Goal: Information Seeking & Learning: Learn about a topic

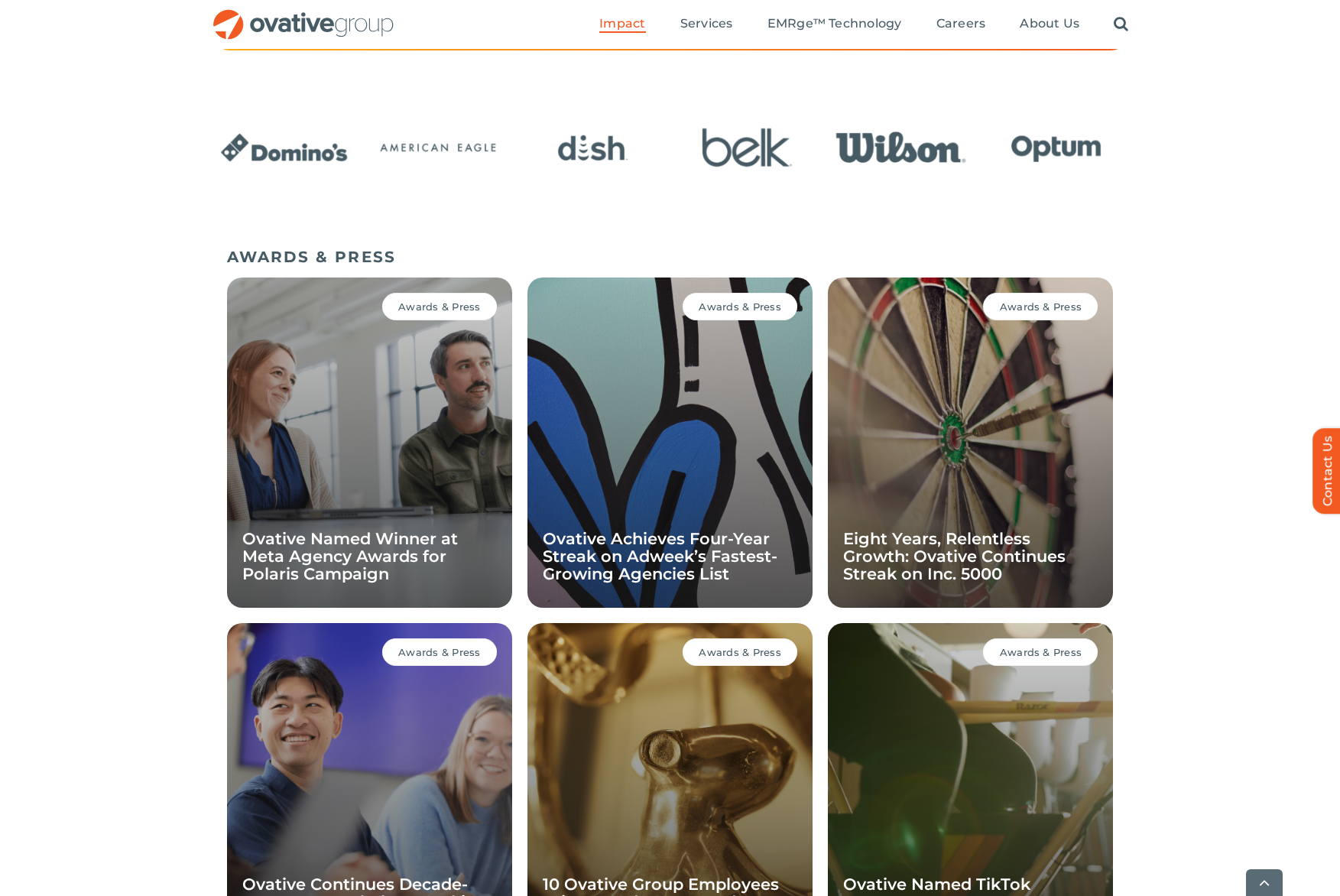
scroll to position [891, 0]
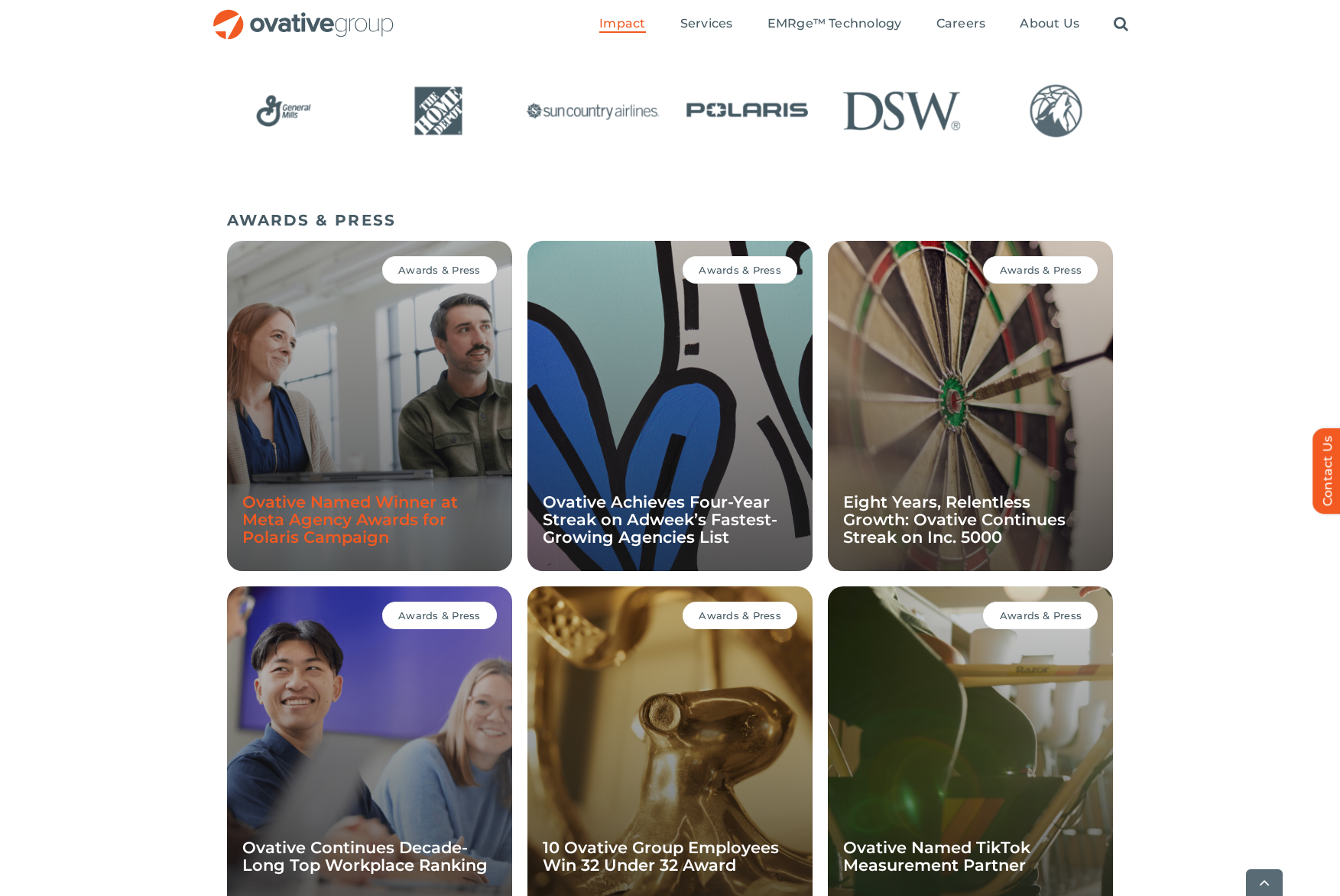
click at [339, 524] on link "Ovative Named Winner at Meta Agency Awards for Polaris Campaign" at bounding box center [351, 519] width 216 height 54
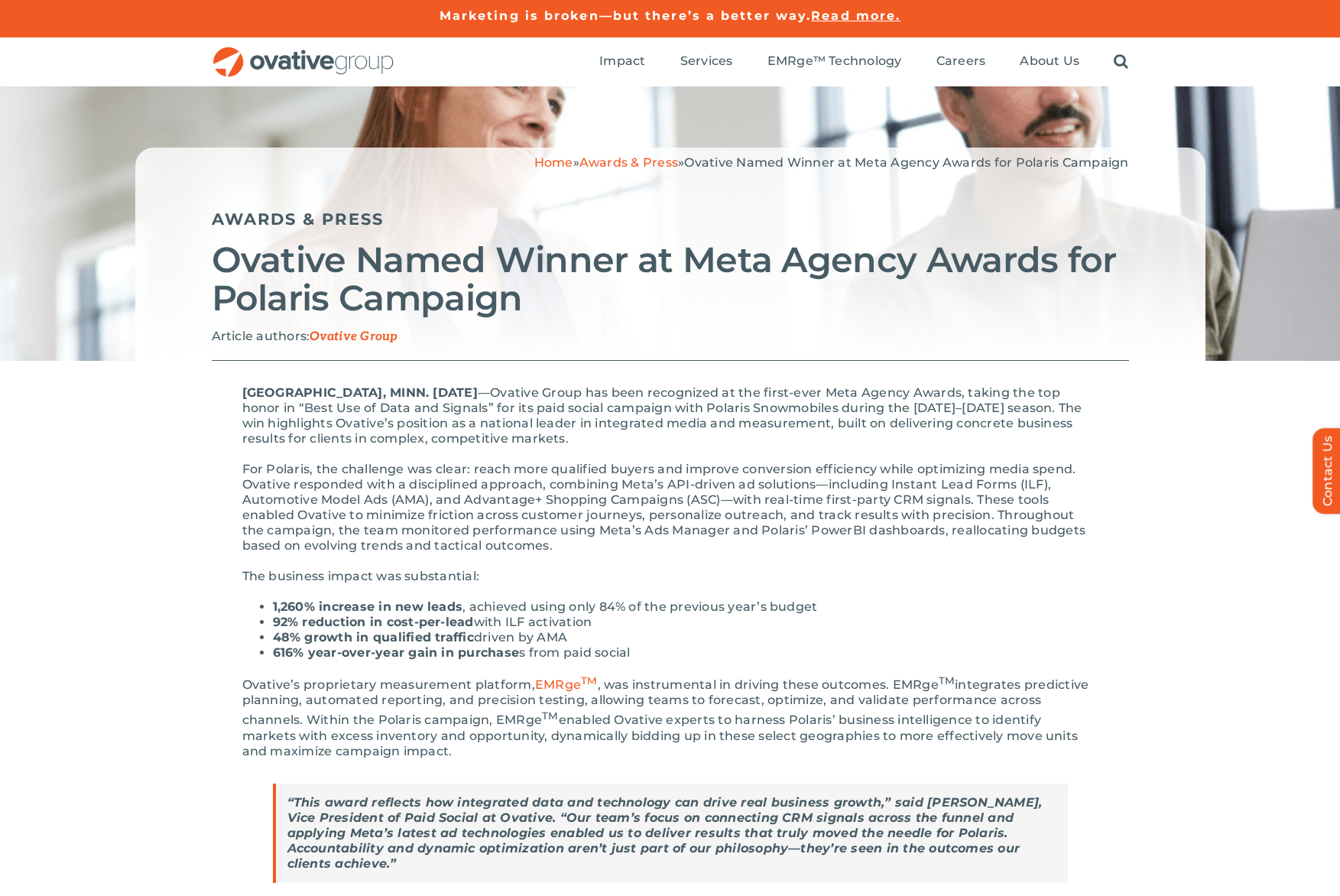
scroll to position [2, 0]
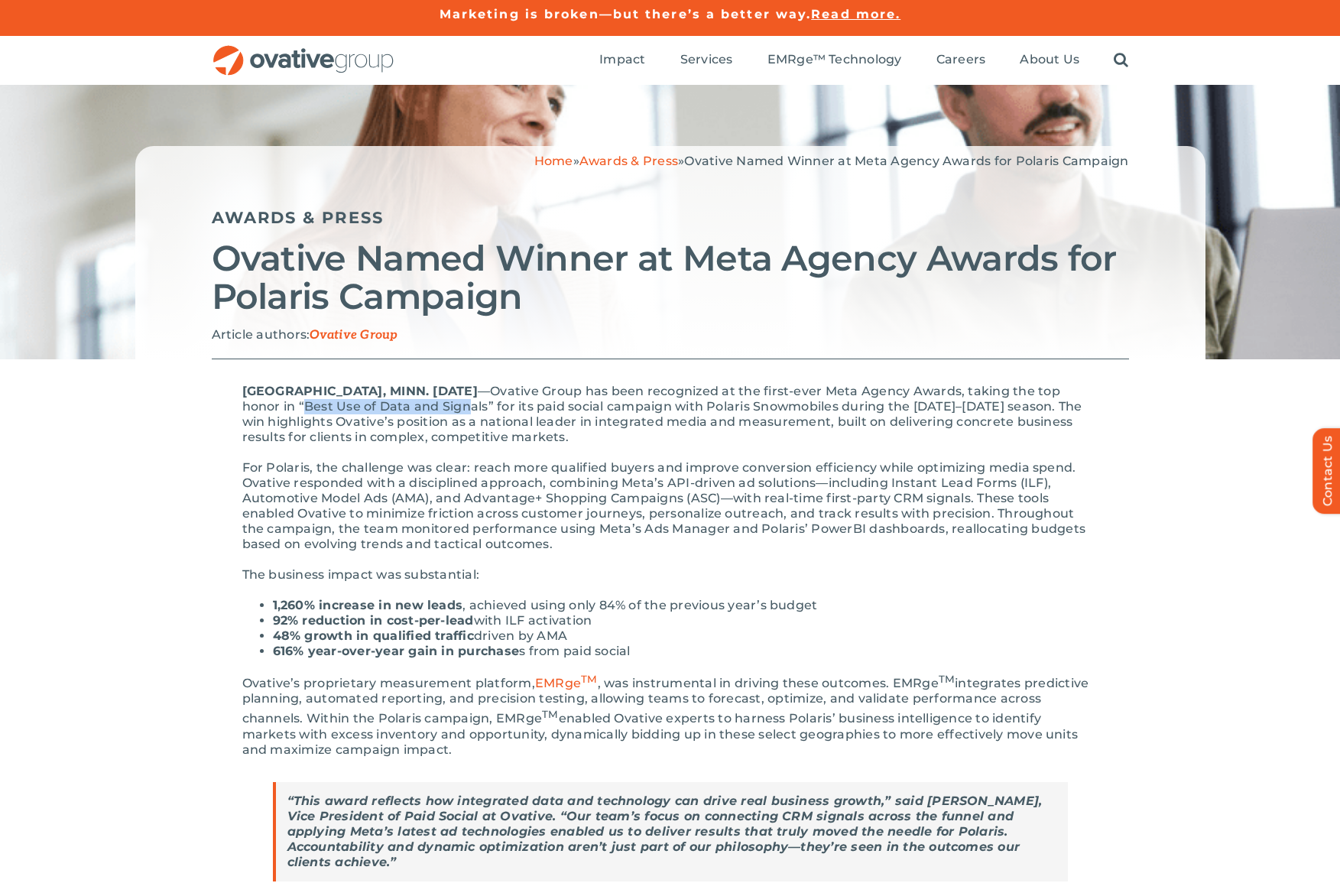
drag, startPoint x: 330, startPoint y: 407, endPoint x: 495, endPoint y: 415, distance: 165.2
click at [495, 415] on p "[GEOGRAPHIC_DATA], MINN. [DATE] — Ovative Group has been recognized at the firs…" at bounding box center [670, 415] width 856 height 61
click at [521, 416] on p "MINNEAPOLIS, MINN. September 25th, 2025 — Ovative Group has been recognized at …" at bounding box center [670, 415] width 856 height 61
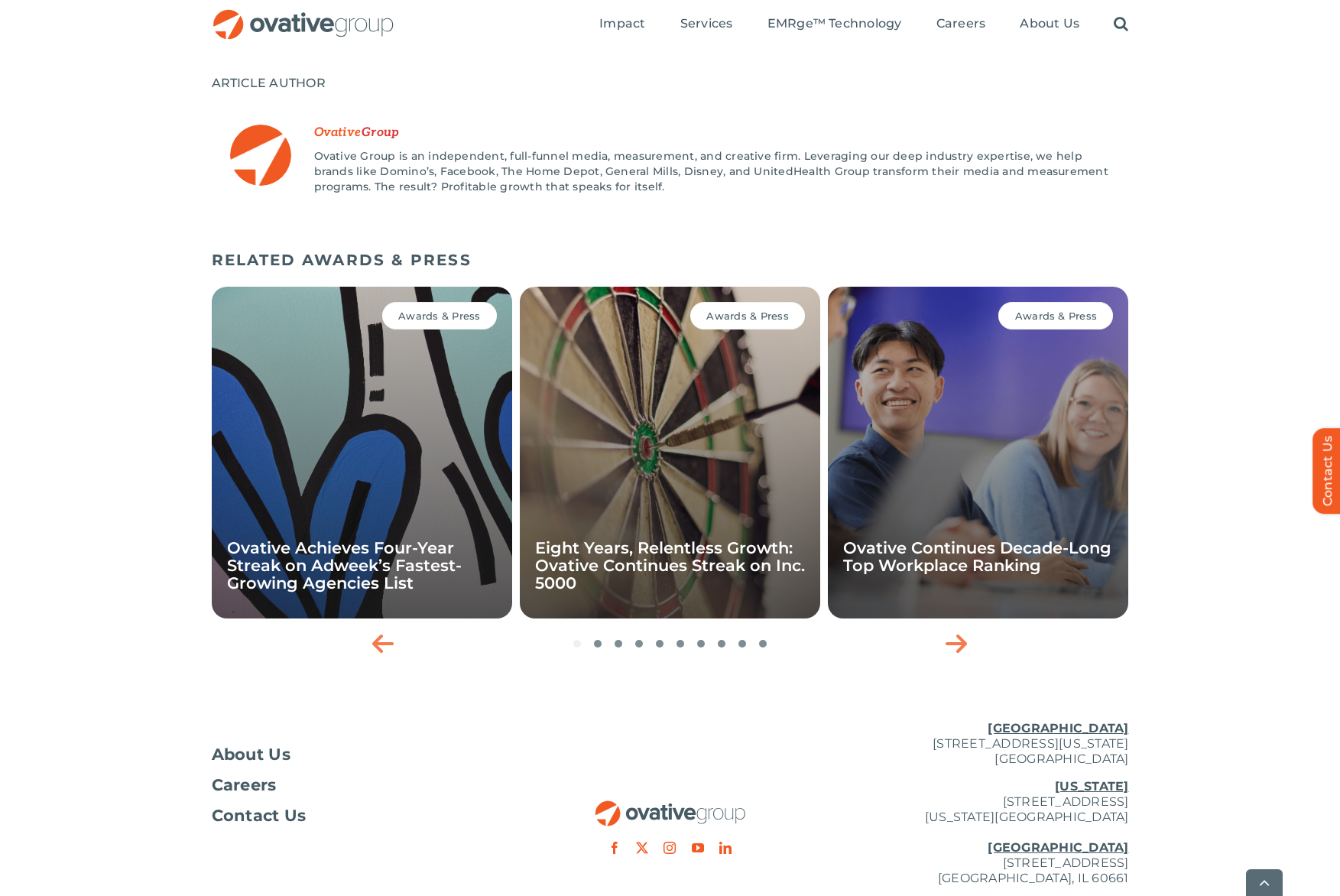
scroll to position [1410, 0]
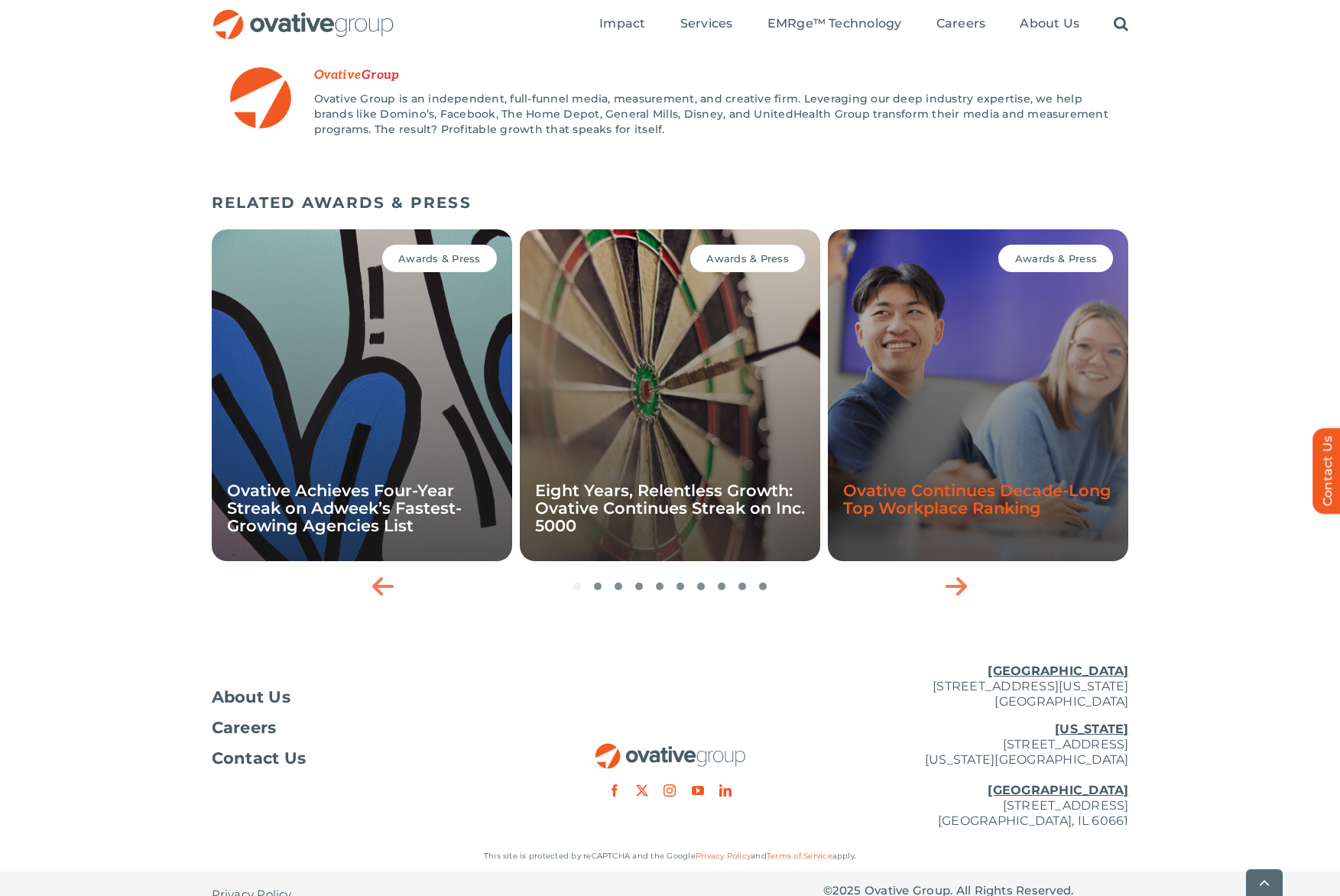
click at [977, 481] on link "Ovative Continues Decade-Long Top Workplace Ranking" at bounding box center [977, 499] width 268 height 36
click at [969, 568] on div "Next slide" at bounding box center [957, 587] width 38 height 38
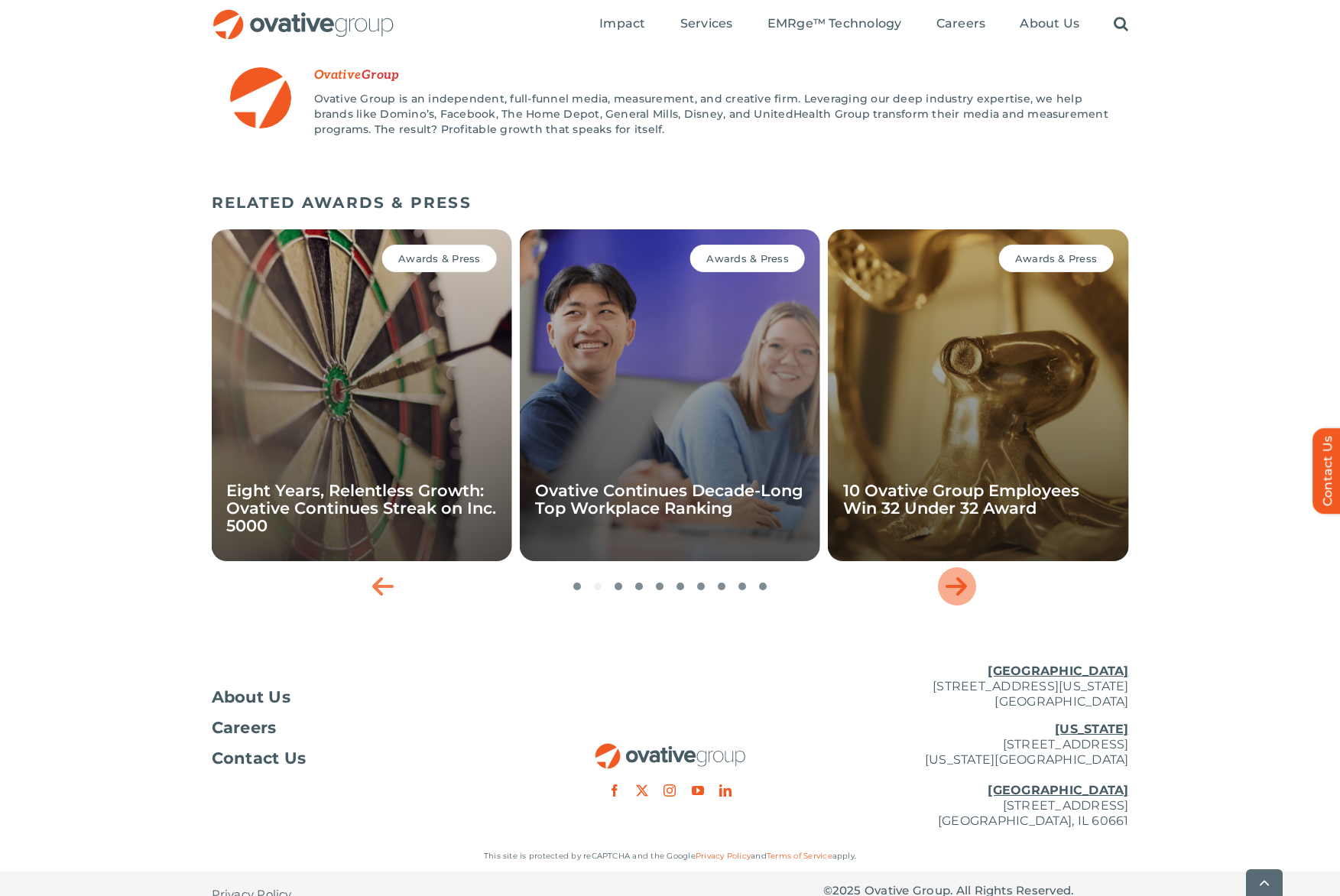
click at [960, 574] on icon "Next slide" at bounding box center [956, 587] width 21 height 25
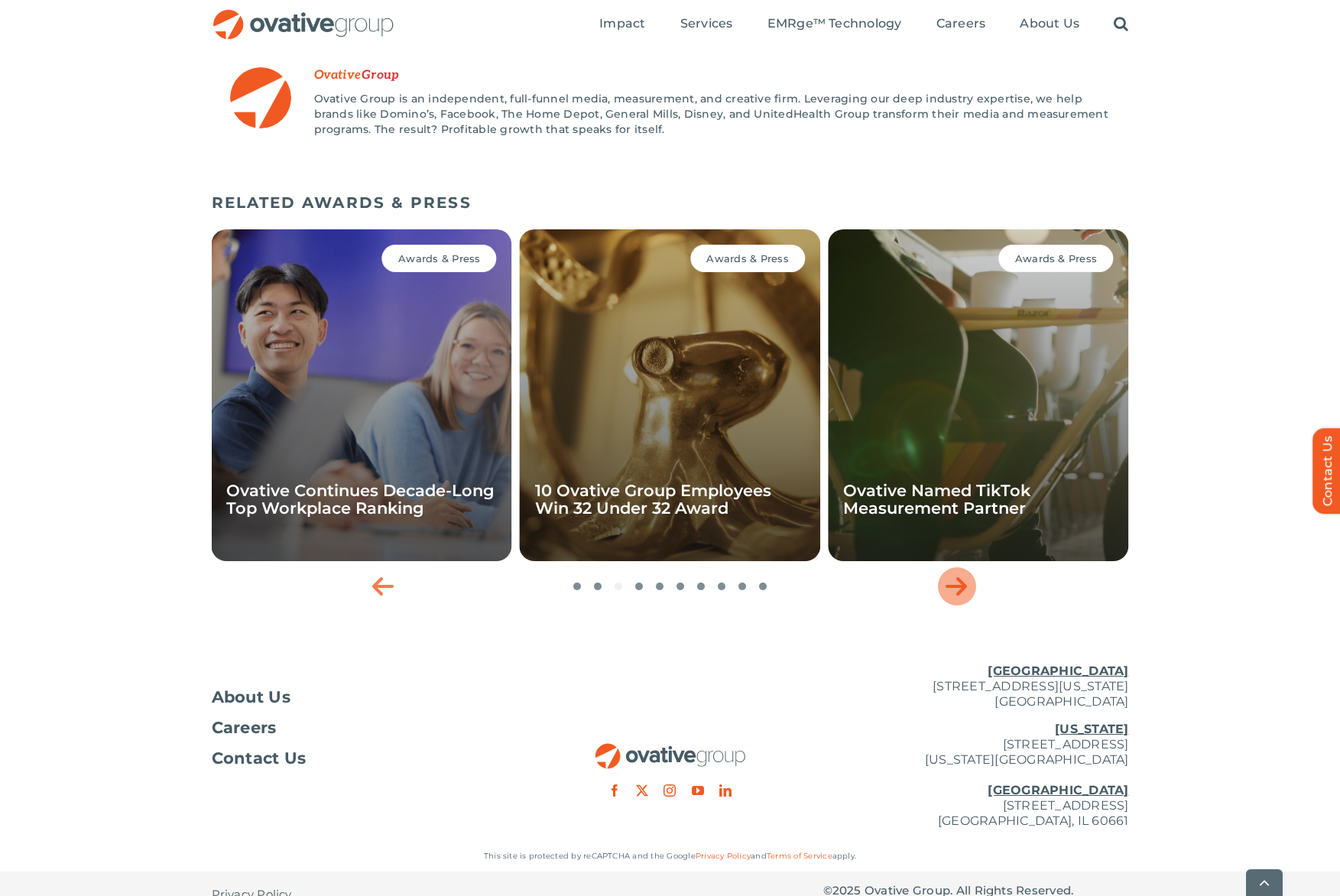
click at [960, 574] on icon "Next slide" at bounding box center [956, 587] width 21 height 25
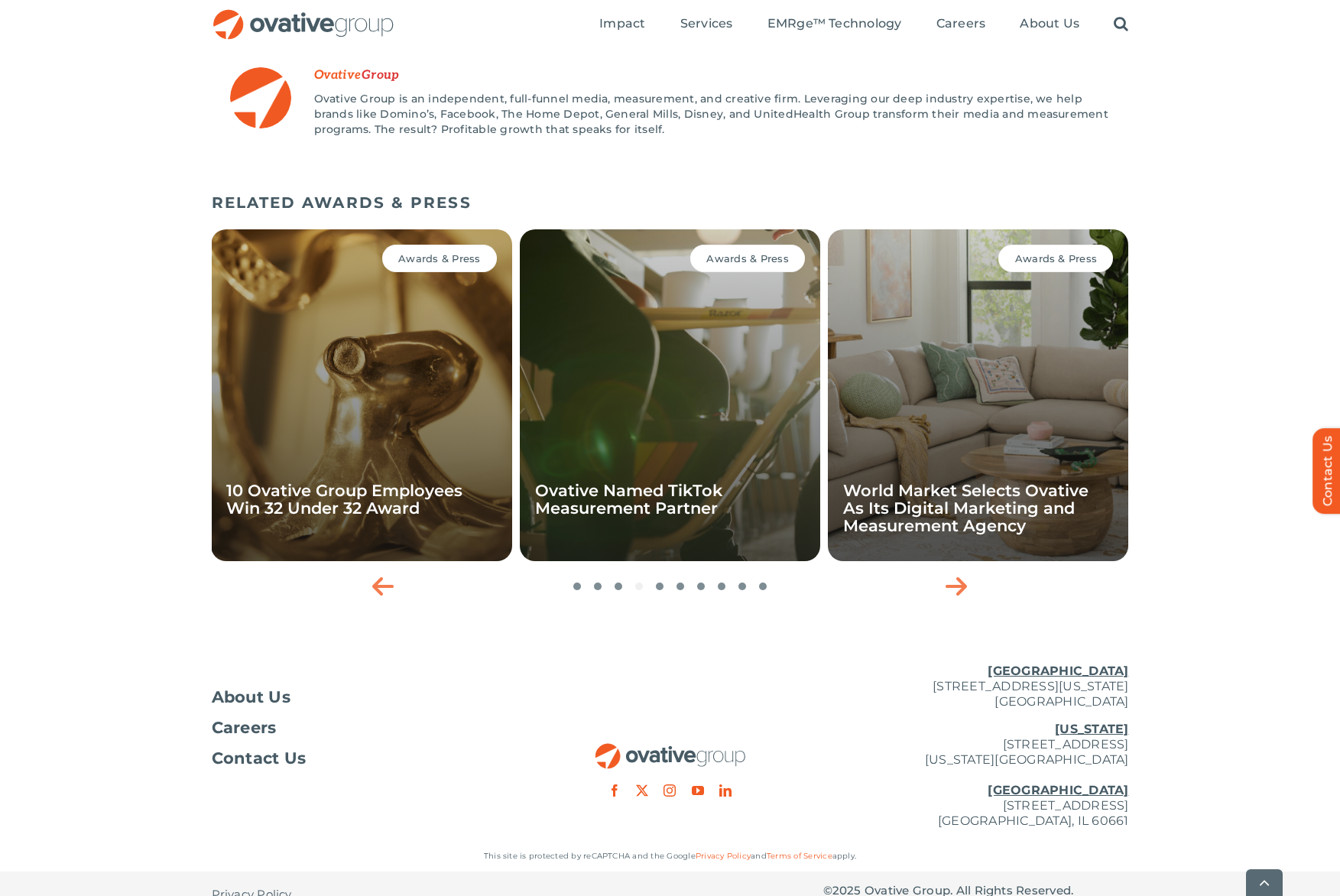
click at [721, 488] on h4 "Ovative Named TikTok Measurement Partner" at bounding box center [670, 499] width 269 height 35
click at [665, 499] on div "Awards & Press Ovative Named TikTok Measurement Partner" at bounding box center [670, 395] width 300 height 331
click at [675, 516] on div "Awards & Press Ovative Named TikTok Measurement Partner" at bounding box center [670, 395] width 300 height 331
click at [704, 246] on div "Awards & Press" at bounding box center [748, 258] width 115 height 28
click at [705, 416] on div "Awards & Press Ovative Named TikTok Measurement Partner" at bounding box center [670, 395] width 300 height 331
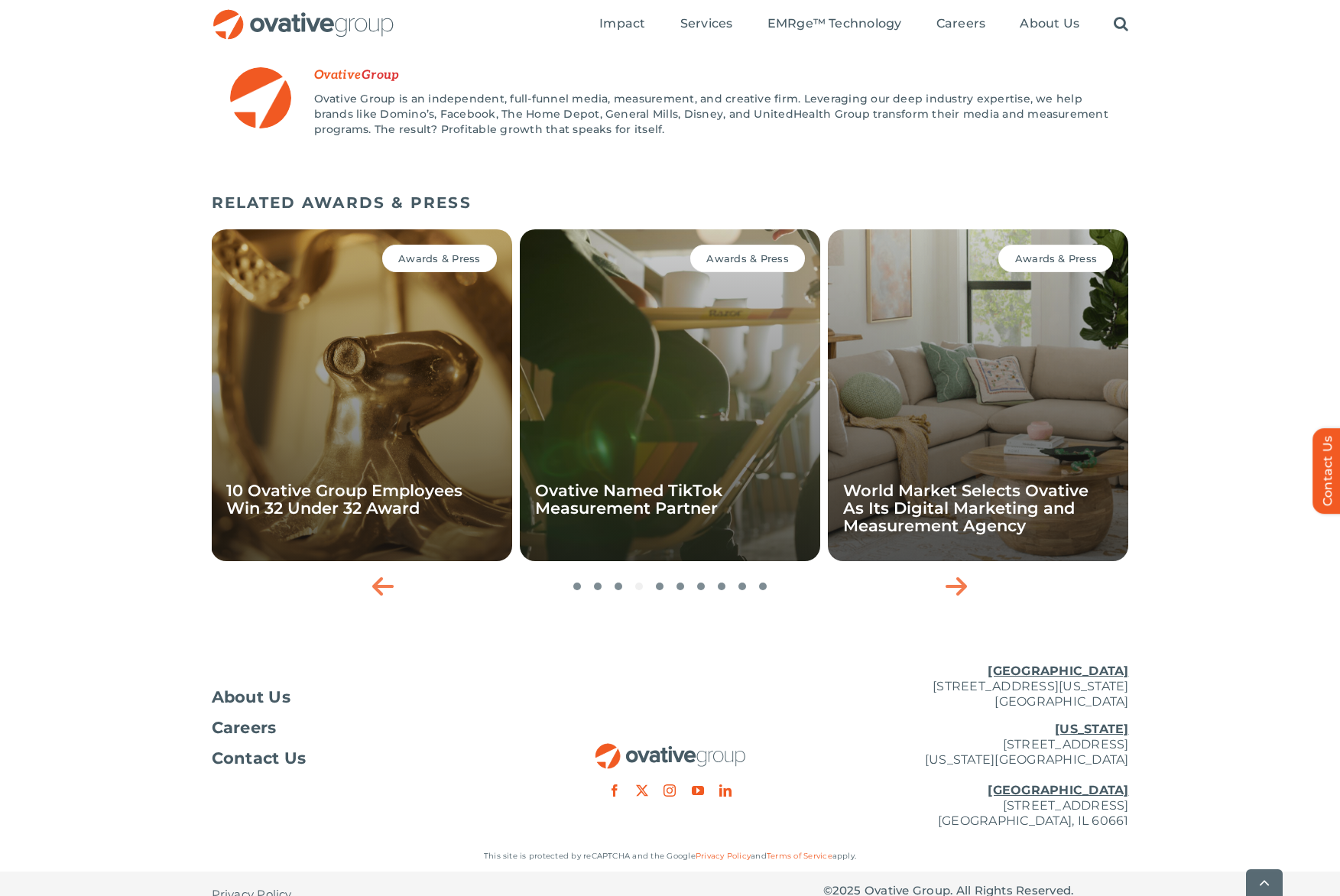
click at [707, 455] on div "Awards & Press Ovative Named TikTok Measurement Partner" at bounding box center [670, 395] width 300 height 331
click at [708, 456] on div "Awards & Press Ovative Named TikTok Measurement Partner" at bounding box center [670, 395] width 300 height 331
click at [708, 458] on div "Awards & Press Ovative Named TikTok Measurement Partner" at bounding box center [670, 395] width 300 height 331
click at [688, 480] on link "Ovative Named TikTok Measurement Partner" at bounding box center [628, 499] width 187 height 36
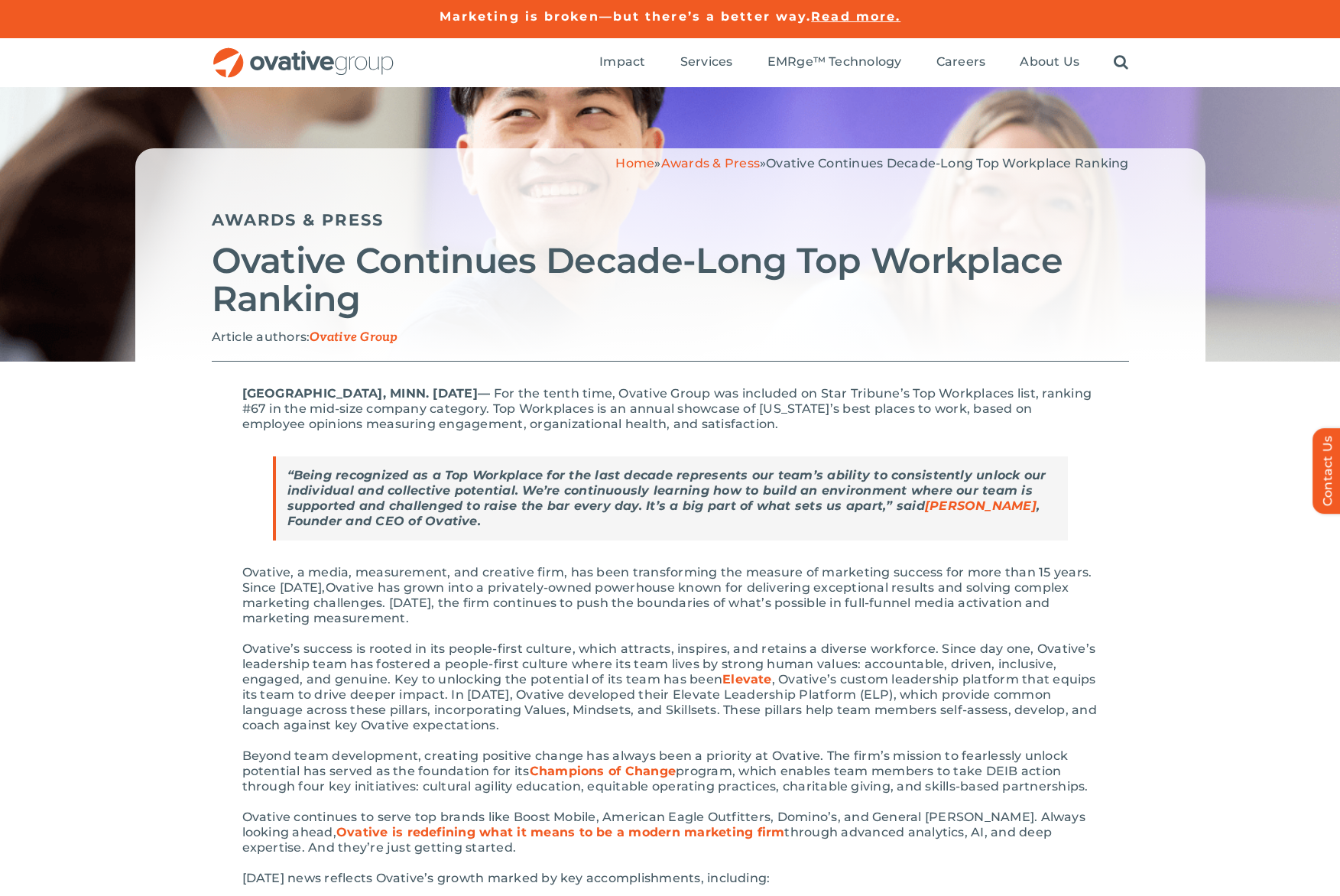
scroll to position [2, 0]
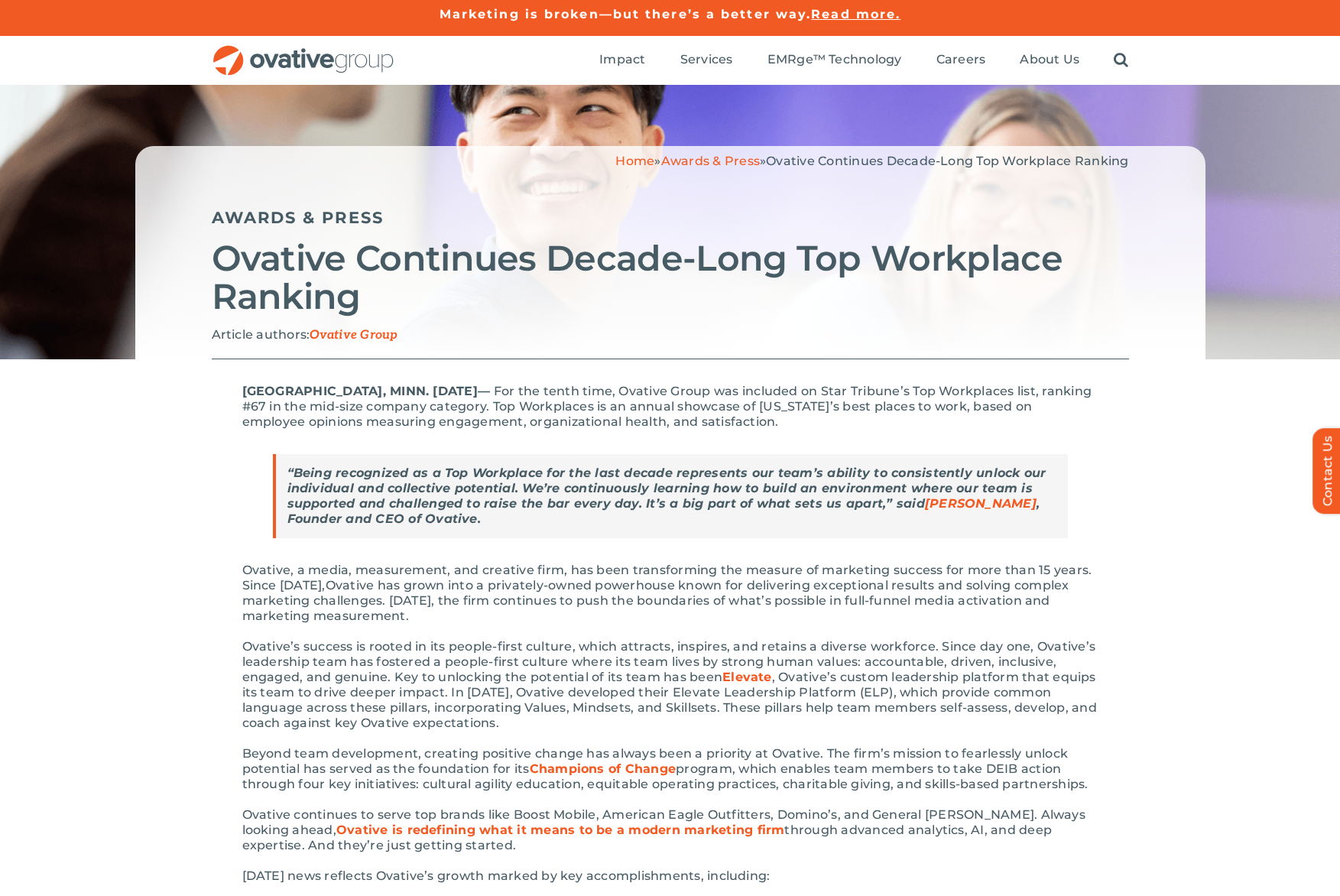
drag, startPoint x: 564, startPoint y: 395, endPoint x: 564, endPoint y: 418, distance: 23.0
click at [564, 418] on p "MINNEAPOLIS, MINN. June 16th, 2025 –– For the te nth time, Ovative Group was in…" at bounding box center [670, 407] width 856 height 46
click at [691, 409] on span "nth time, Ovative Group was included on Star Tribune’s Top Workplaces list, ran…" at bounding box center [668, 406] width 850 height 45
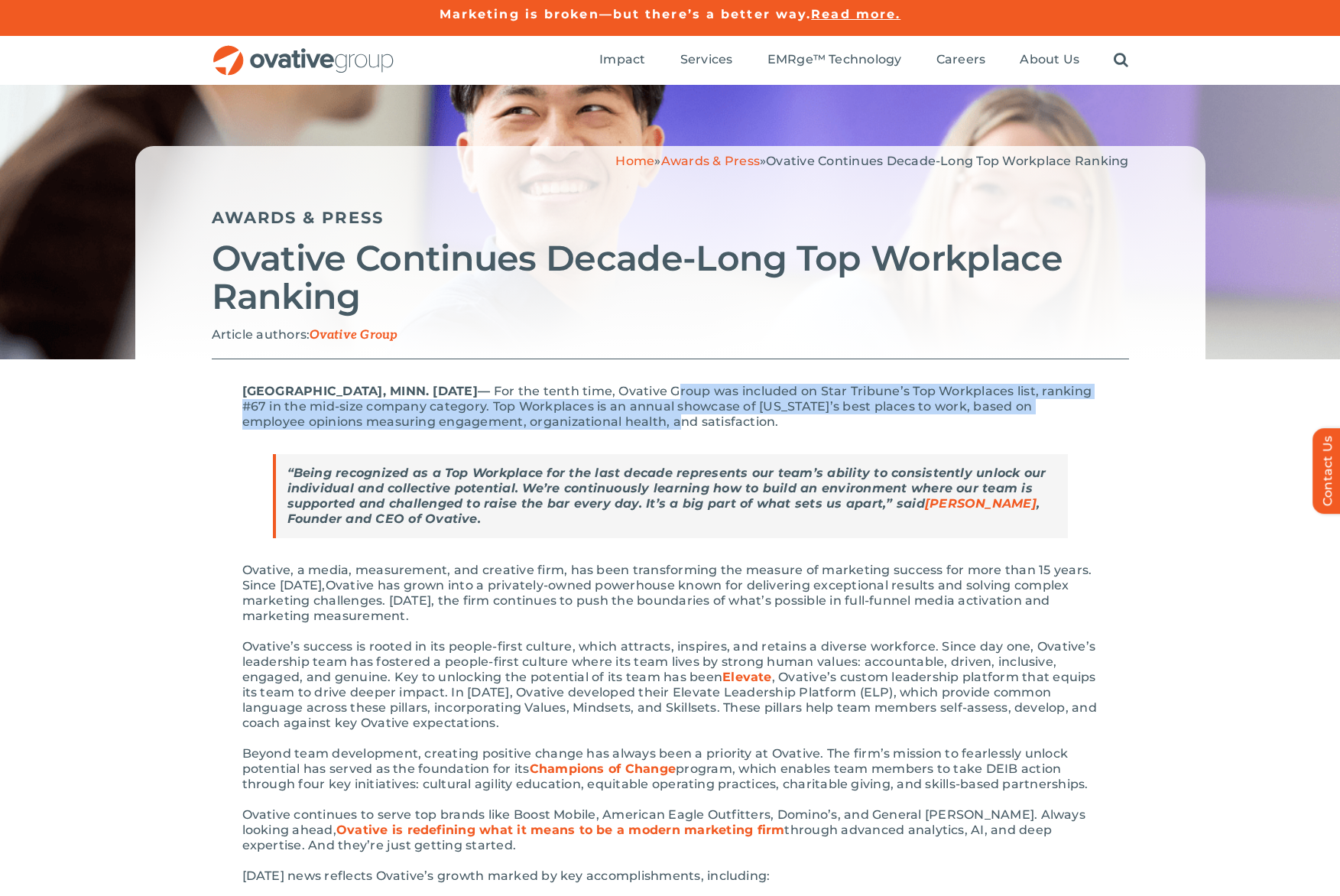
drag, startPoint x: 687, startPoint y: 394, endPoint x: 689, endPoint y: 425, distance: 31.1
click at [689, 425] on span "nth time, Ovative Group was included on Star Tribune’s Top Workplaces list, ran…" at bounding box center [668, 406] width 850 height 45
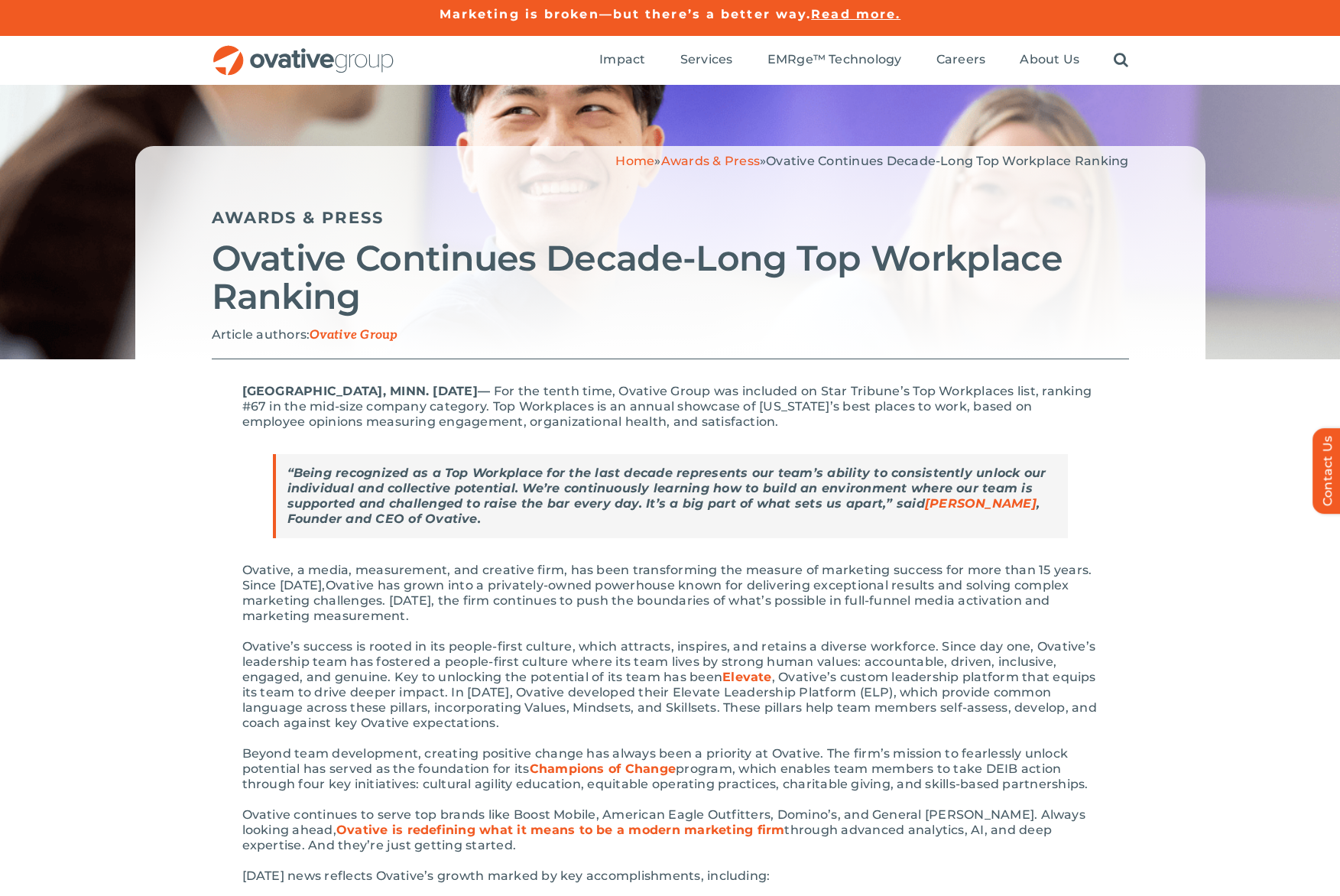
click at [706, 425] on span "nth time, Ovative Group was included on Star Tribune’s Top Workplaces list, ran…" at bounding box center [668, 406] width 850 height 45
click at [786, 423] on p "MINNEAPOLIS, MINN. June 16th, 2025 –– For the te nth time, Ovative Group was in…" at bounding box center [670, 407] width 856 height 46
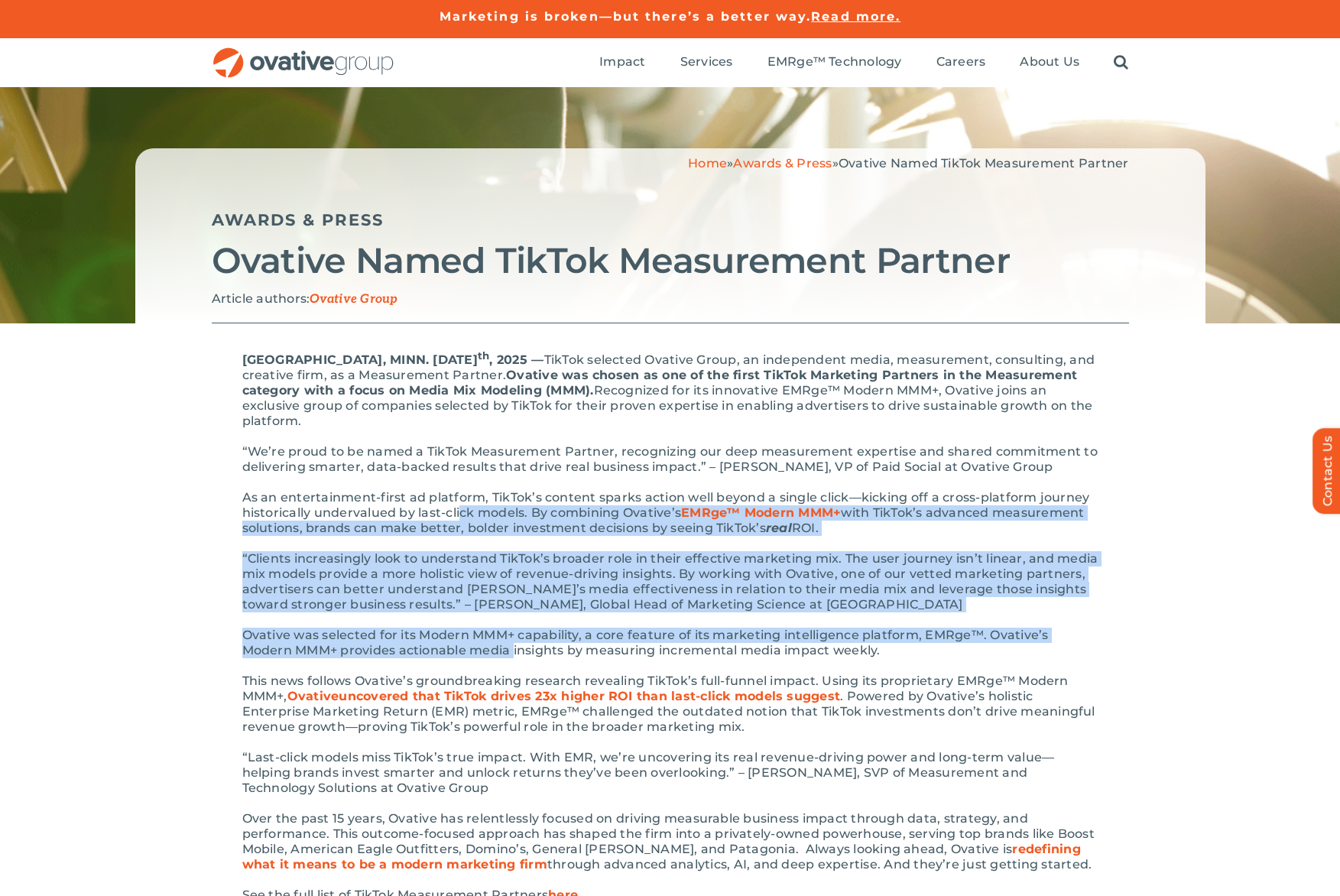
drag, startPoint x: 462, startPoint y: 507, endPoint x: 461, endPoint y: 652, distance: 145.0
click at [461, 652] on div "MINNEAPOLIS, MINN. June 4 th , 2025 –– TikTok selected Ovative Group, an indepe…" at bounding box center [670, 732] width 856 height 769
click at [461, 652] on p "Ovative was selected for its Modern MMM+ capability, a core feature of its mark…" at bounding box center [670, 643] width 856 height 31
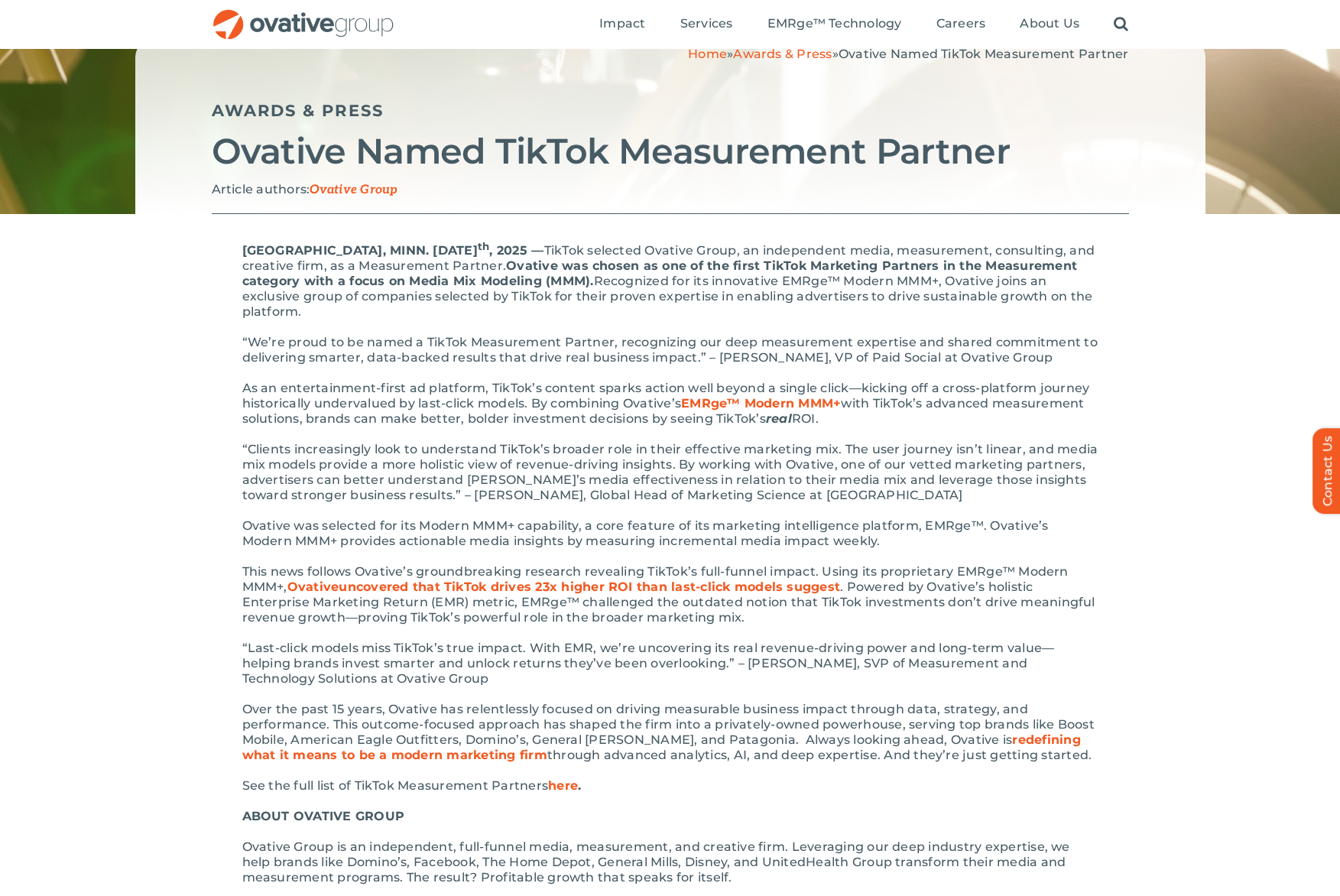
scroll to position [125, 0]
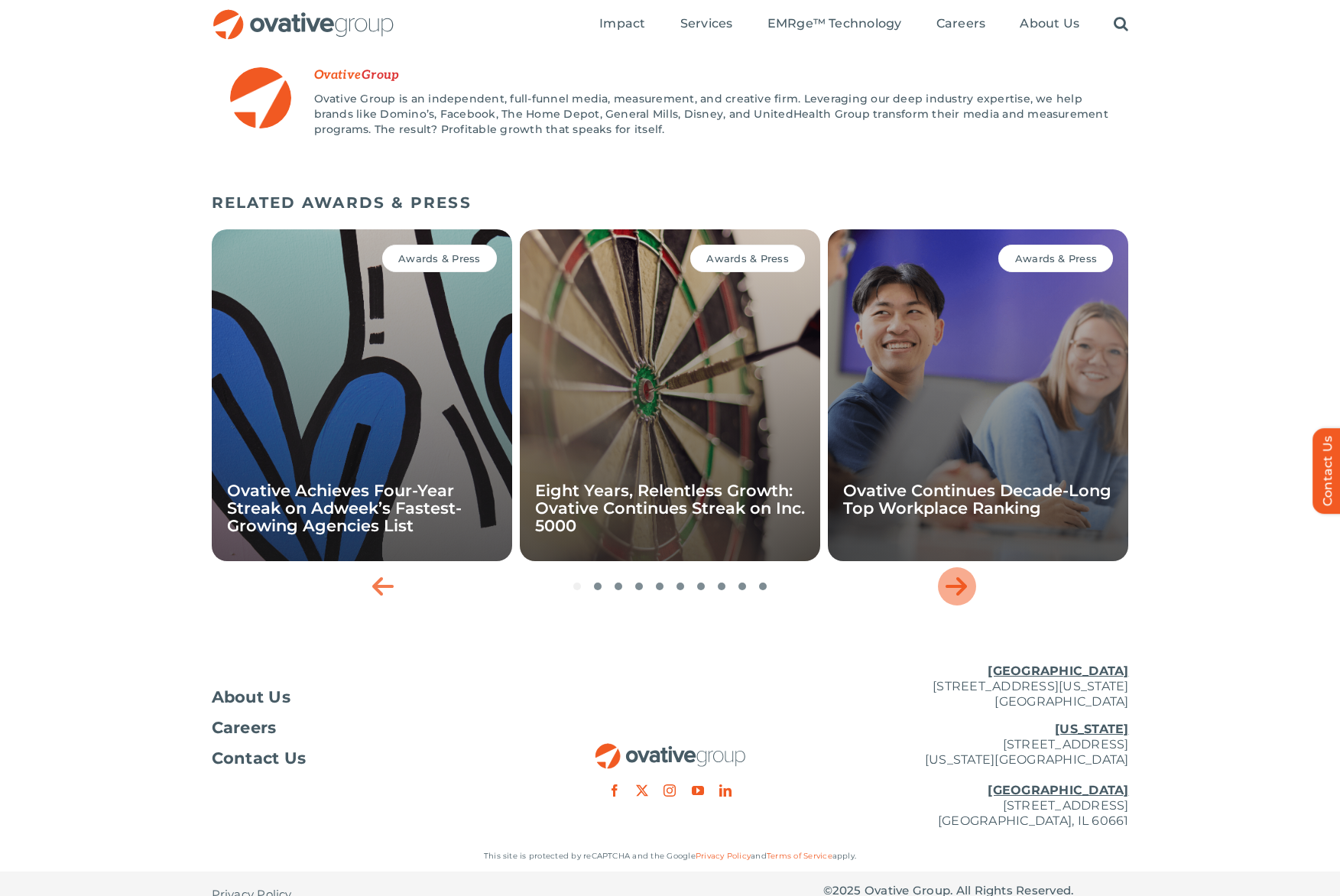
click at [958, 574] on icon "Next slide" at bounding box center [956, 587] width 21 height 25
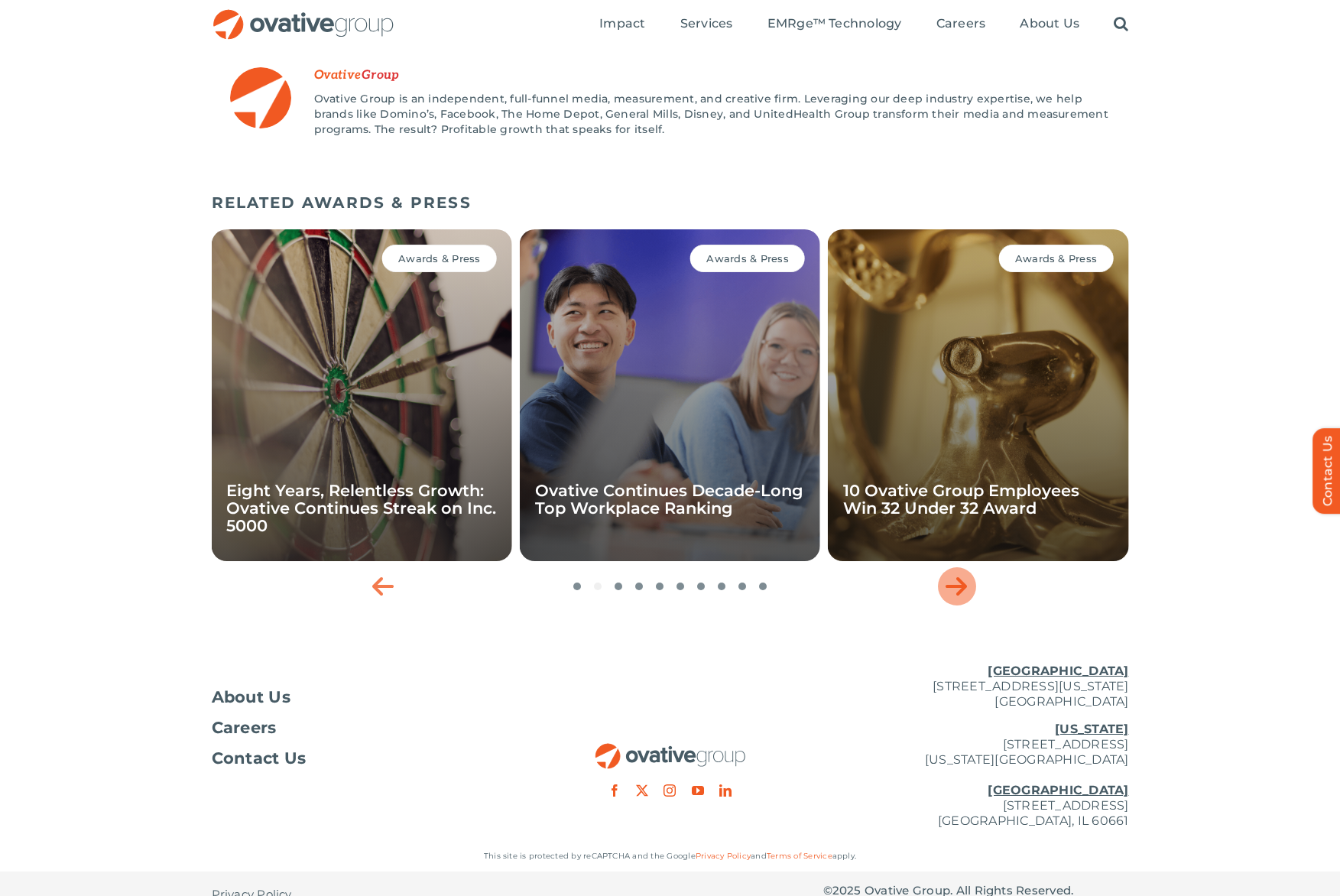
click at [958, 574] on icon "Next slide" at bounding box center [956, 587] width 21 height 25
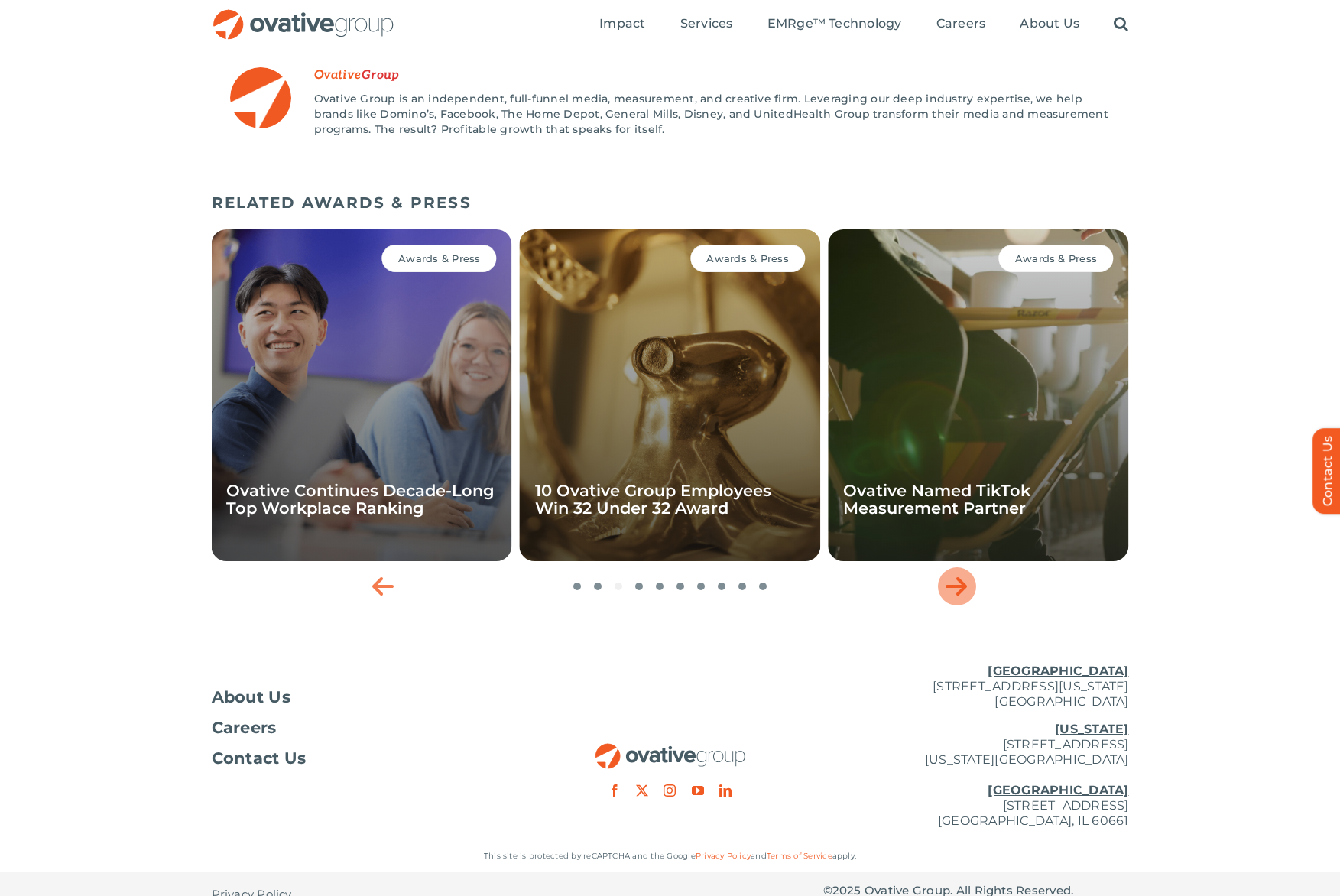
click at [958, 574] on icon "Next slide" at bounding box center [956, 587] width 21 height 25
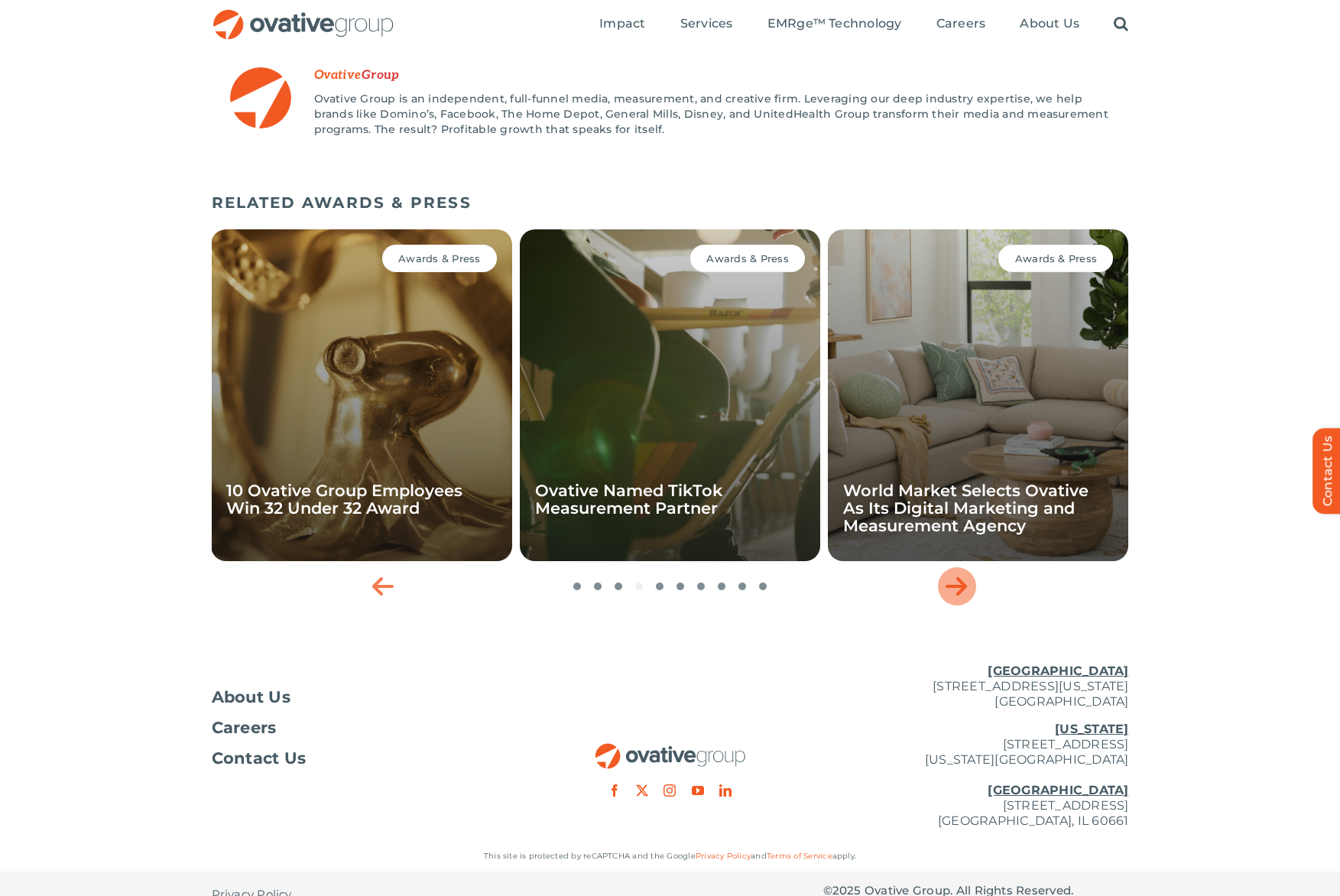
click at [958, 574] on icon "Next slide" at bounding box center [956, 587] width 21 height 25
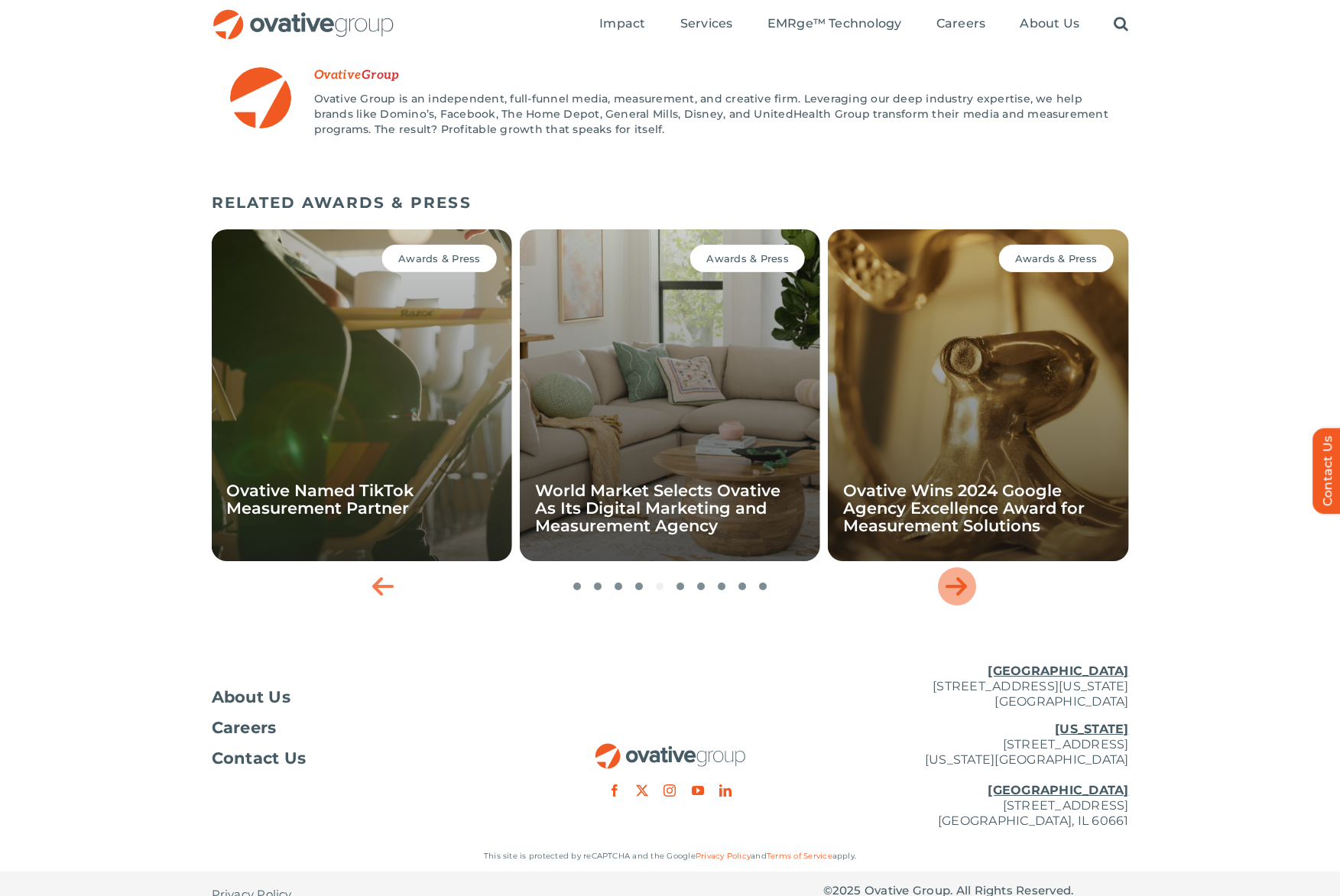
click at [958, 574] on icon "Next slide" at bounding box center [956, 587] width 21 height 25
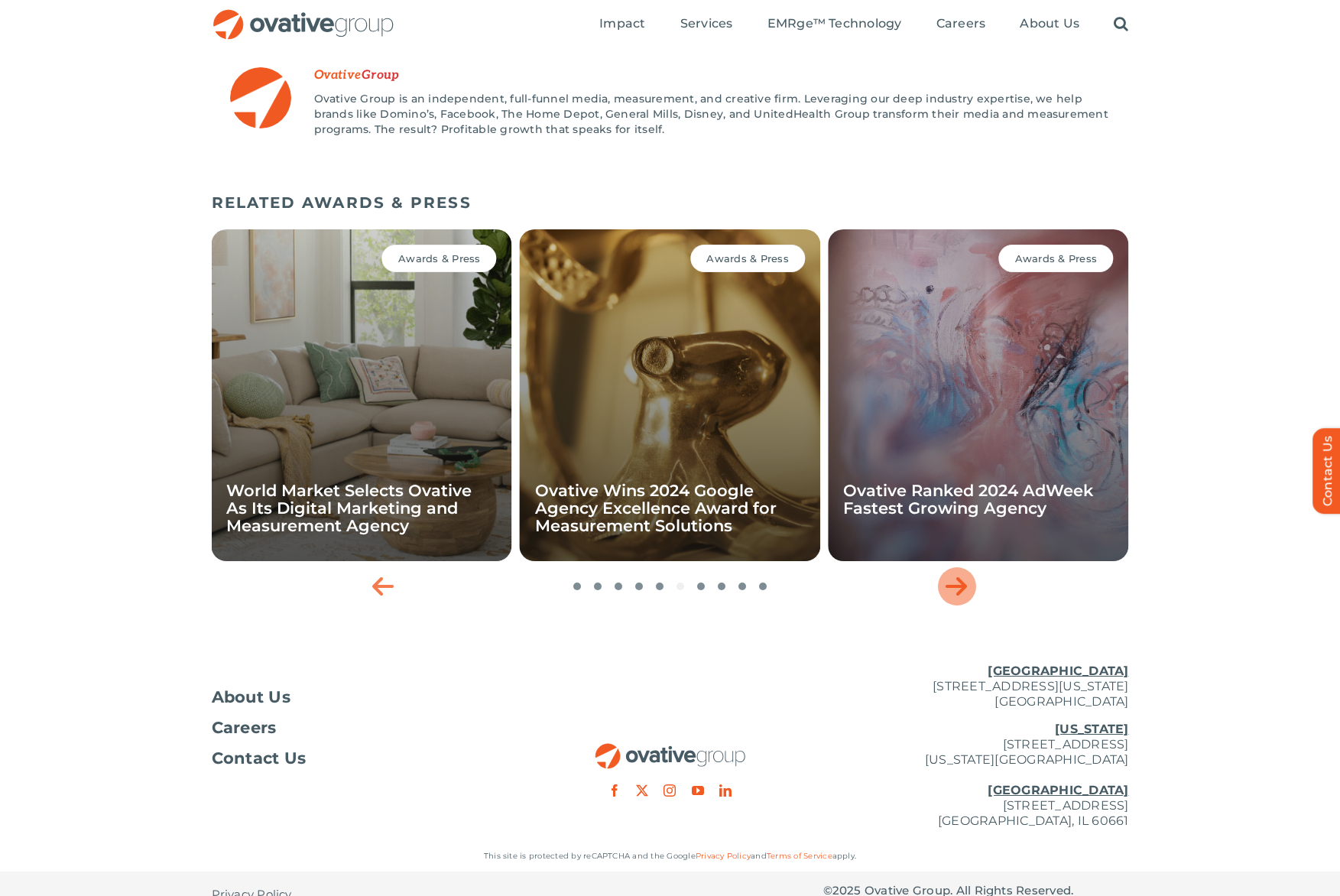
click at [958, 574] on icon "Next slide" at bounding box center [956, 587] width 21 height 25
click at [691, 498] on link "Ovative Wins 2024 Google Agency Excellence Award for Measurement Solutions" at bounding box center [655, 507] width 242 height 54
click at [953, 574] on icon "Next slide" at bounding box center [956, 587] width 21 height 25
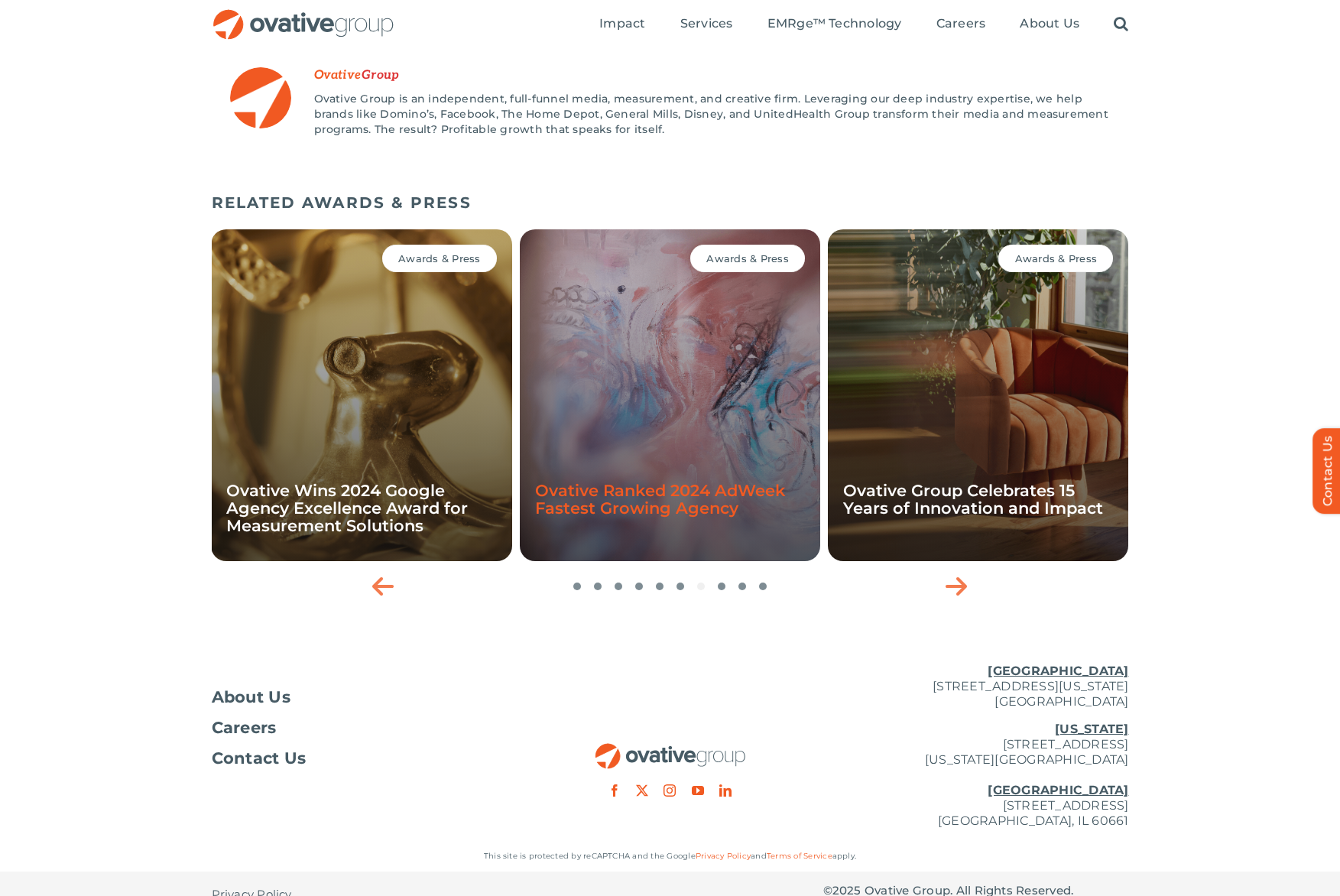
click at [664, 485] on link "Ovative Ranked 2024 AdWeek Fastest Growing Agency" at bounding box center [660, 499] width 250 height 36
click at [959, 574] on icon "Next slide" at bounding box center [956, 587] width 21 height 25
click at [960, 574] on icon "Next slide" at bounding box center [956, 587] width 21 height 25
click at [954, 574] on icon "Next slide" at bounding box center [956, 587] width 21 height 25
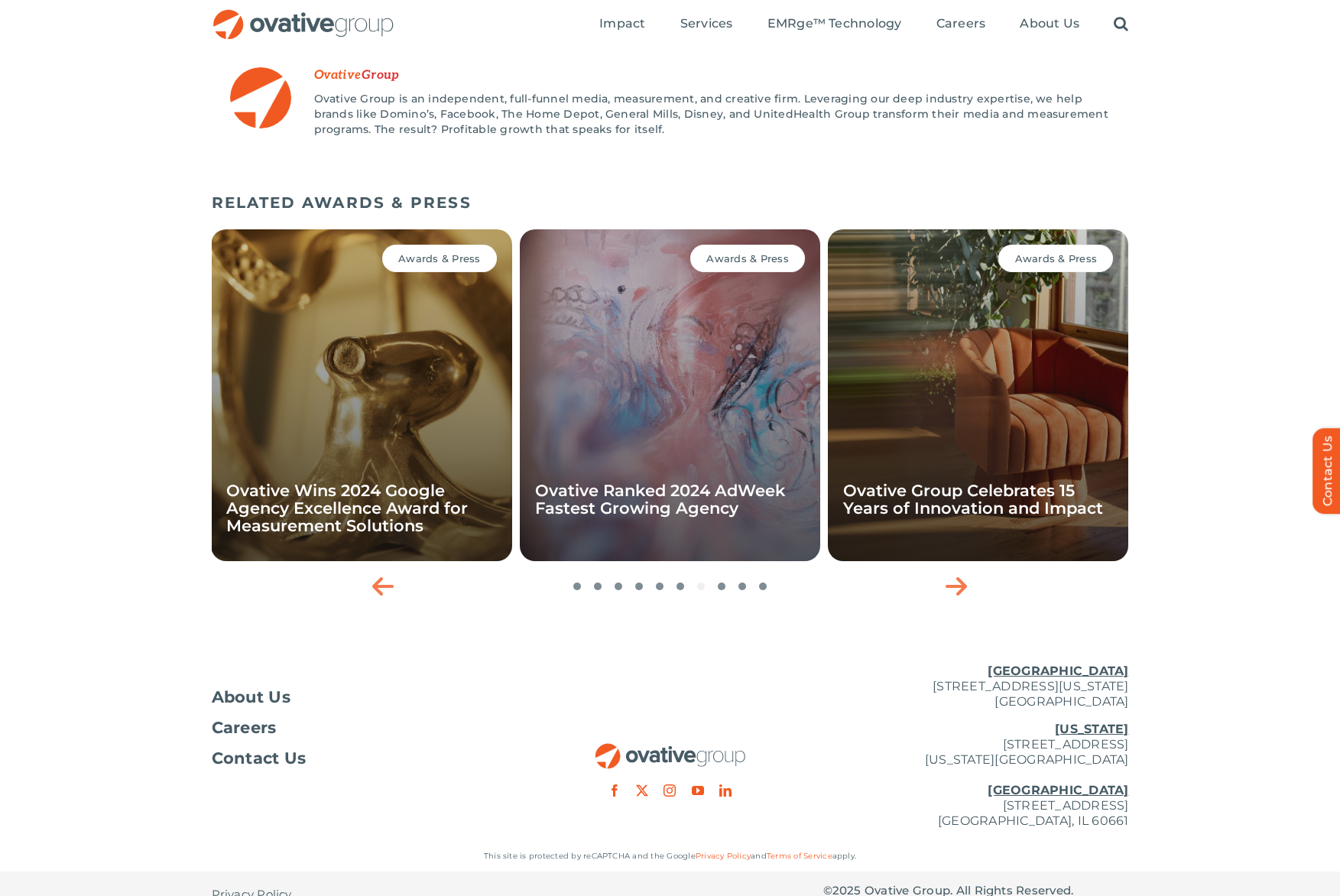
drag, startPoint x: 1182, startPoint y: 105, endPoint x: 1179, endPoint y: 94, distance: 11.4
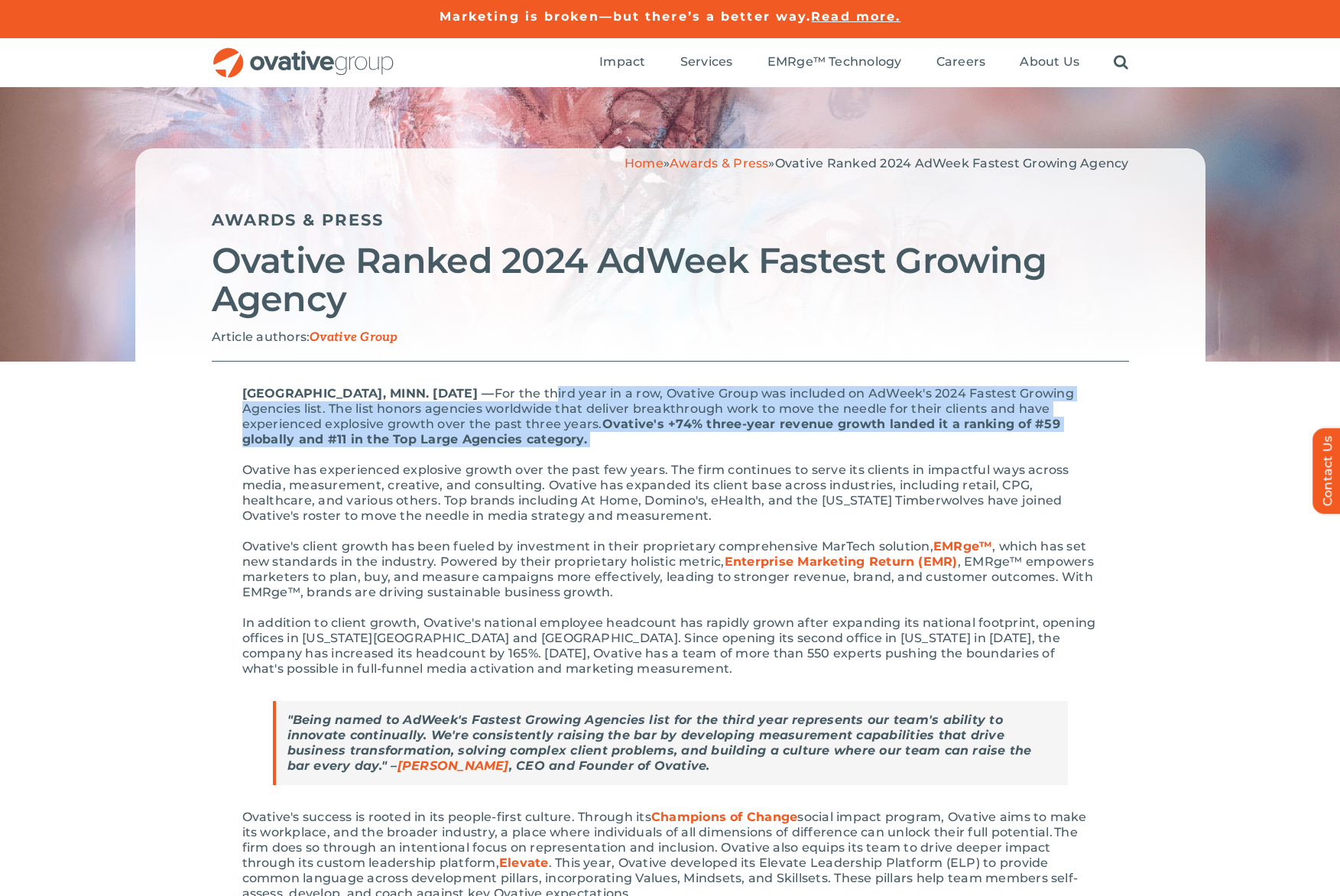
drag, startPoint x: 592, startPoint y: 388, endPoint x: 638, endPoint y: 444, distance: 72.5
click at [638, 444] on p "[GEOGRAPHIC_DATA], MINN. [DATE] –– For the third year in a row, Ovative Group w…" at bounding box center [670, 416] width 856 height 61
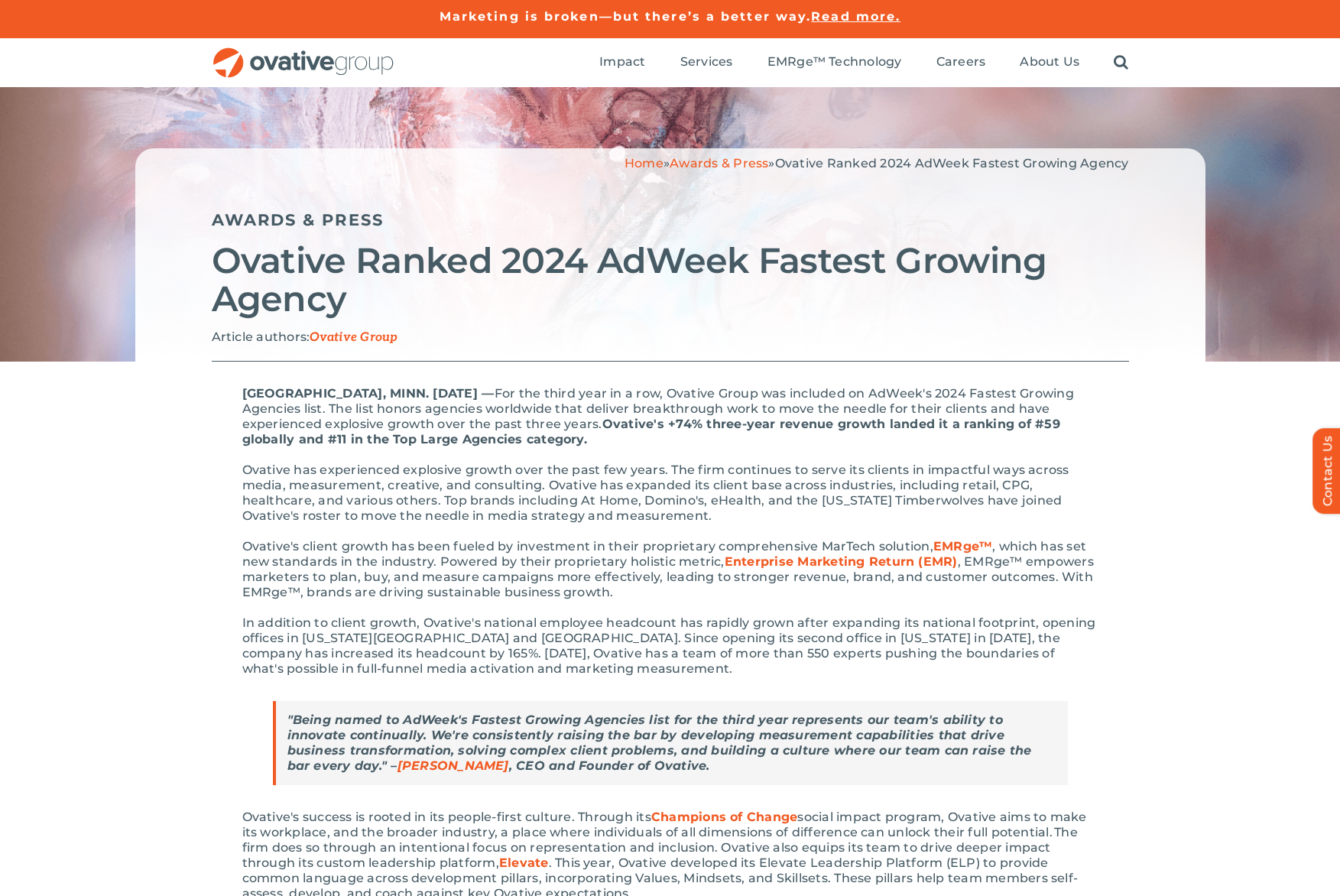
click at [596, 488] on span "Ovative has experienced explosive growth over the past few years. The firm cont…" at bounding box center [656, 492] width 827 height 60
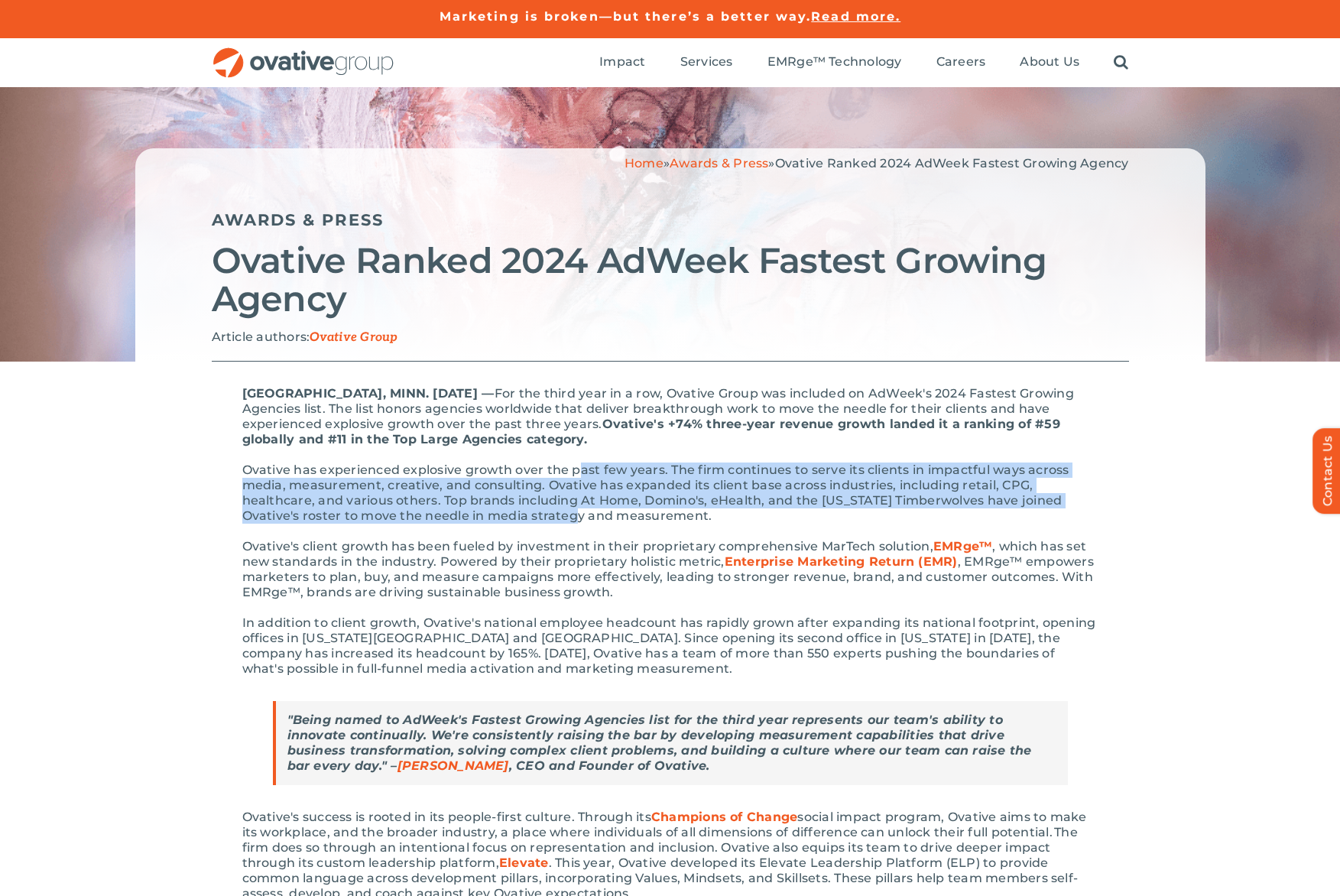
drag, startPoint x: 577, startPoint y: 474, endPoint x: 578, endPoint y: 511, distance: 37.0
click at [578, 511] on span "Ovative has experienced explosive growth over the past few years. The firm cont…" at bounding box center [656, 492] width 827 height 60
click at [579, 511] on span "Ovative has experienced explosive growth over the past few years. The firm cont…" at bounding box center [656, 492] width 827 height 60
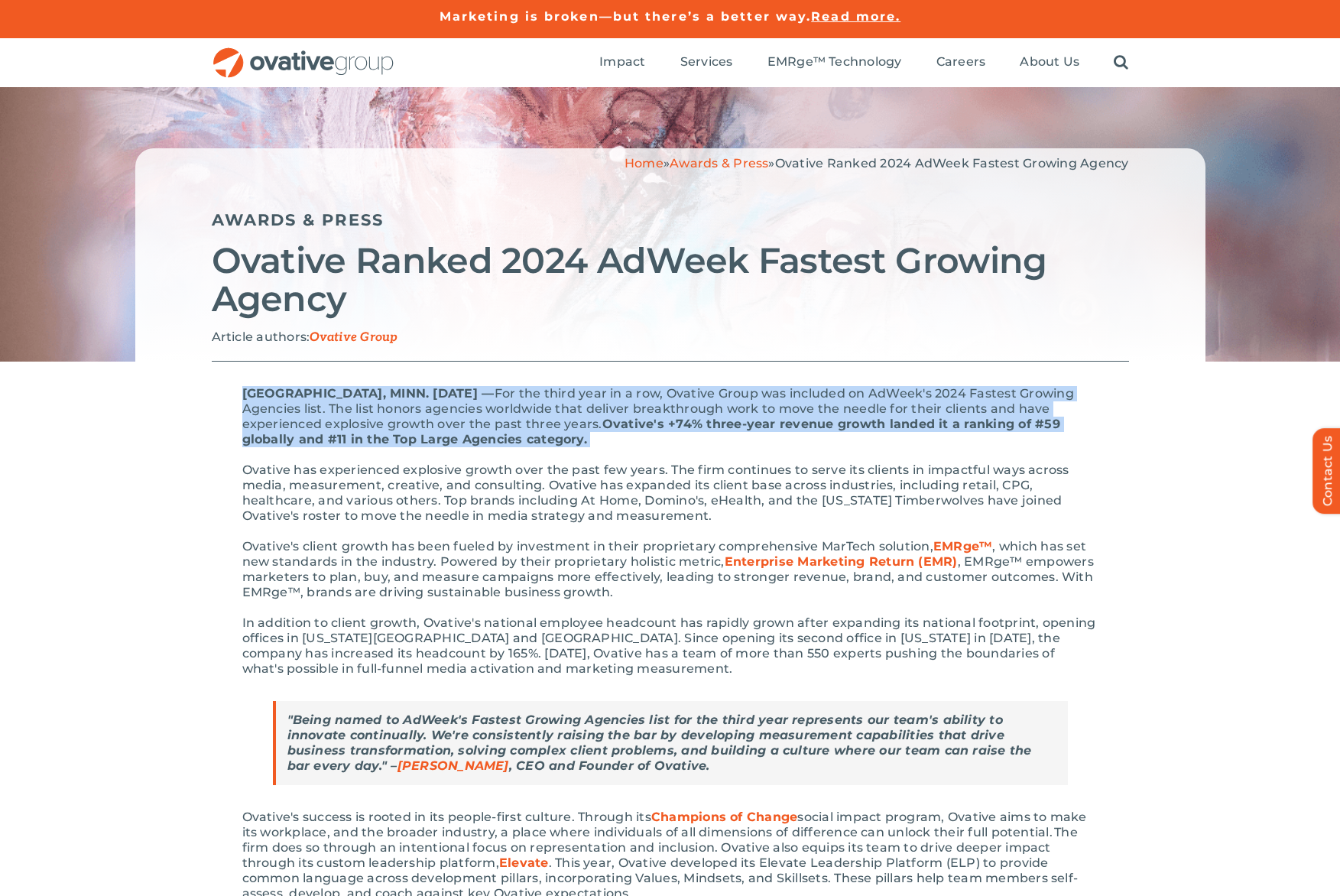
drag, startPoint x: 614, startPoint y: 381, endPoint x: 603, endPoint y: 449, distance: 68.9
click at [603, 449] on div "[GEOGRAPHIC_DATA], MINN. [DATE] –– For the third year in a row, Ovative Group w…" at bounding box center [670, 765] width 917 height 809
click at [603, 450] on div "[GEOGRAPHIC_DATA], MINN. [DATE] –– For the third year in a row, Ovative Group w…" at bounding box center [670, 765] width 856 height 759
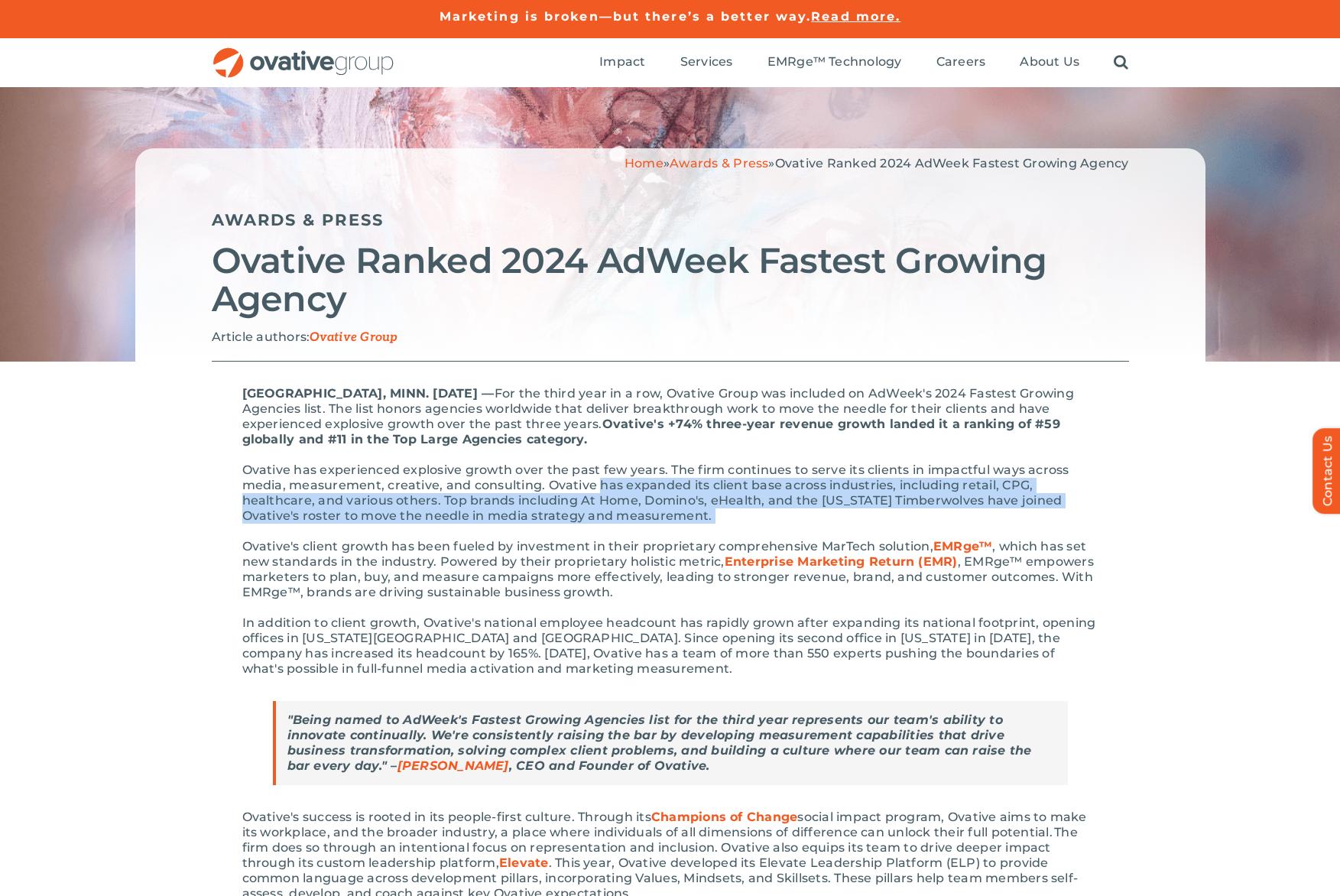
drag, startPoint x: 599, startPoint y: 491, endPoint x: 798, endPoint y: 517, distance: 200.7
click at [798, 516] on p "Ovative has experienced explosive growth over the past few years. The firm cont…" at bounding box center [670, 493] width 856 height 61
click at [798, 517] on p "Ovative has experienced explosive growth over the past few years. The firm cont…" at bounding box center [670, 493] width 856 height 61
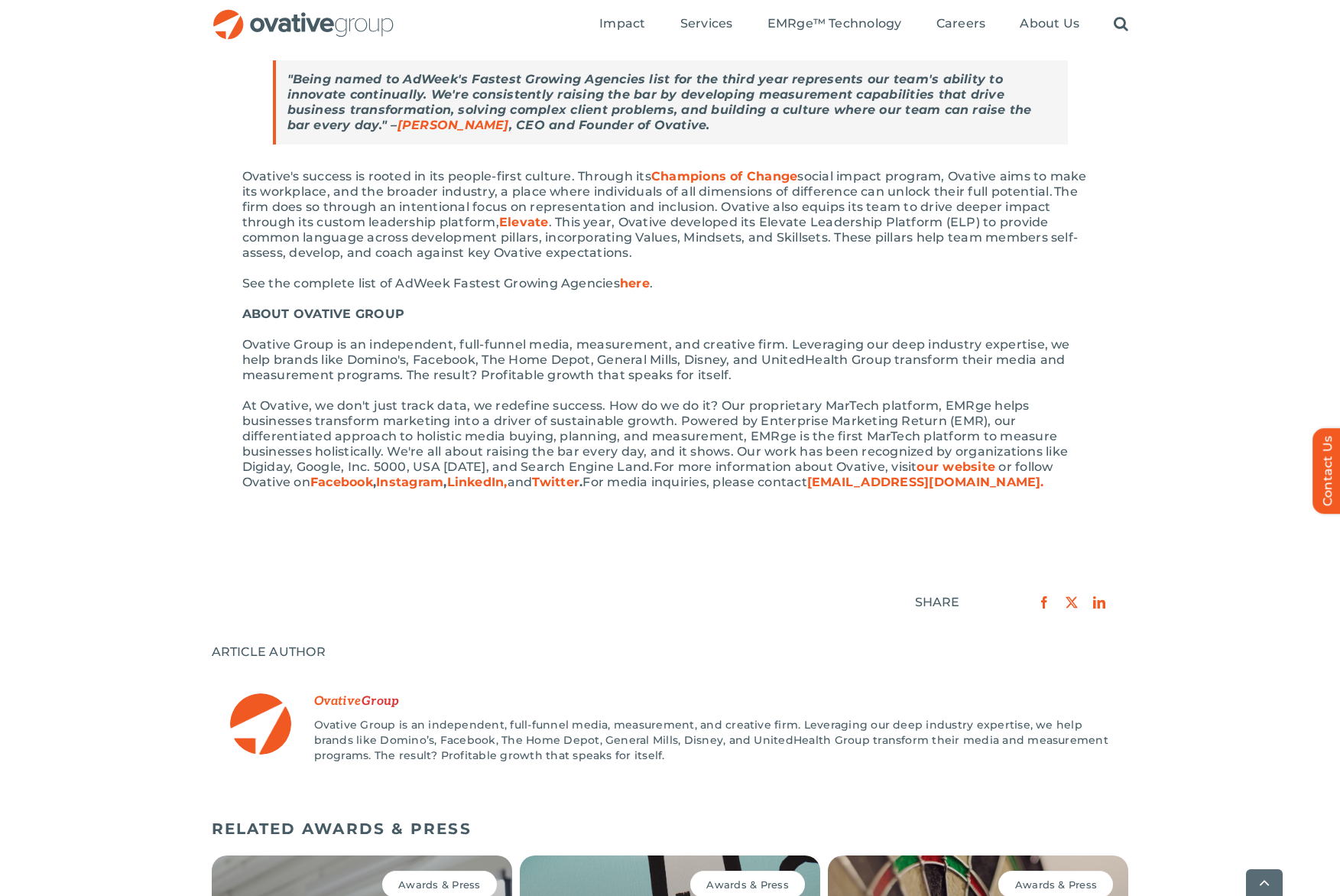
scroll to position [645, 0]
